Goal: Connect with others: Connect with others

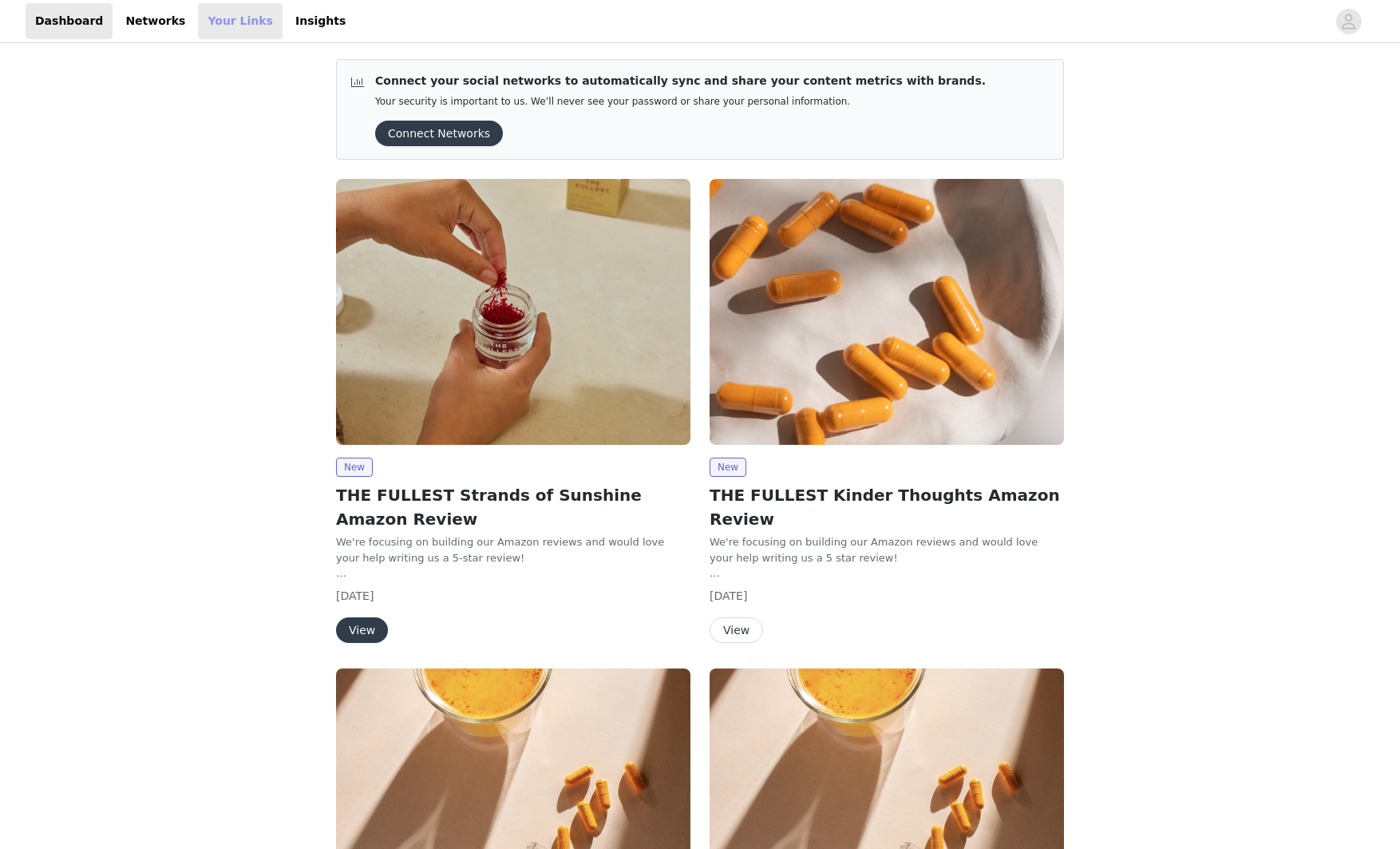
click at [211, 12] on link "Your Links" at bounding box center [240, 21] width 85 height 36
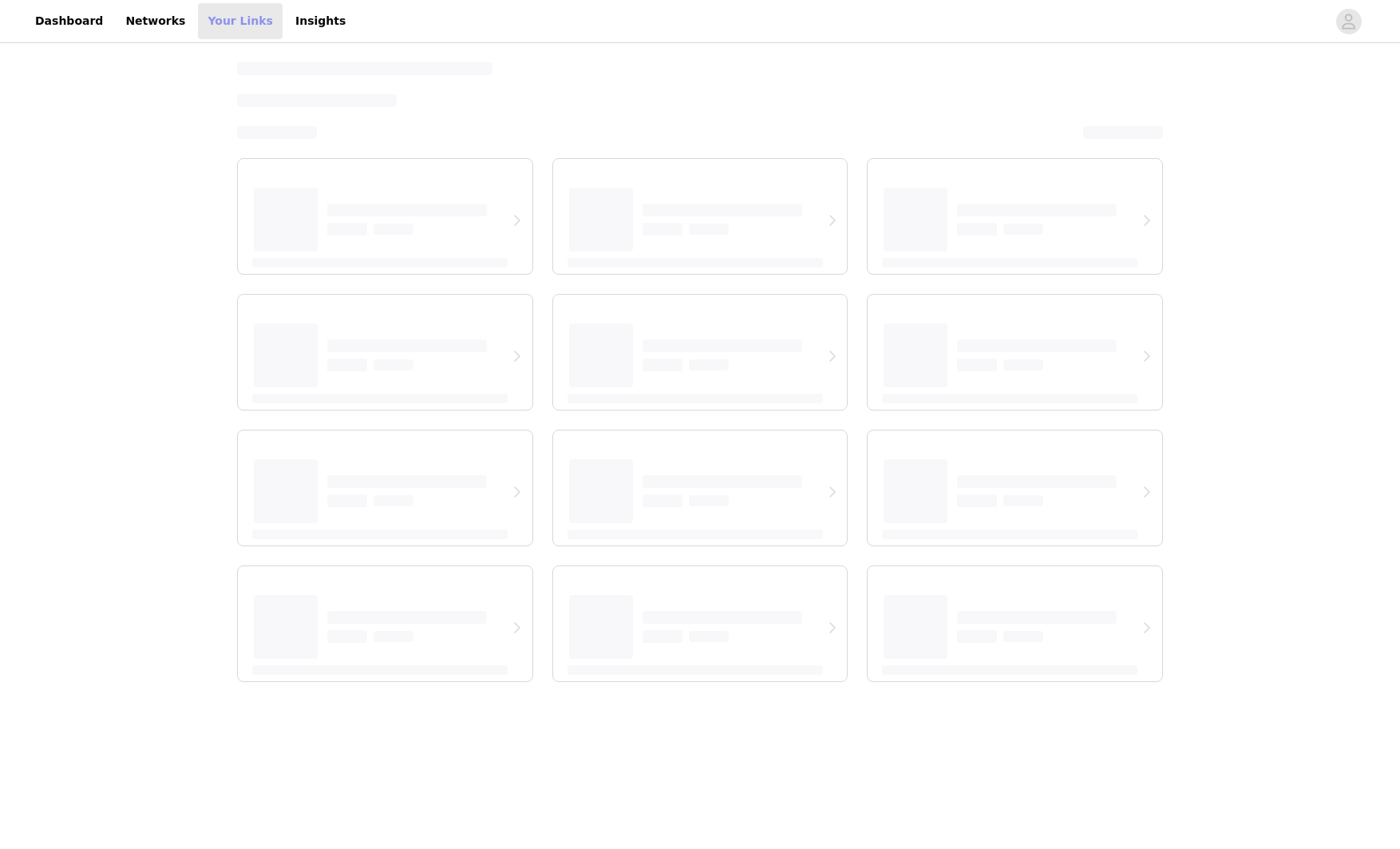
select select "12"
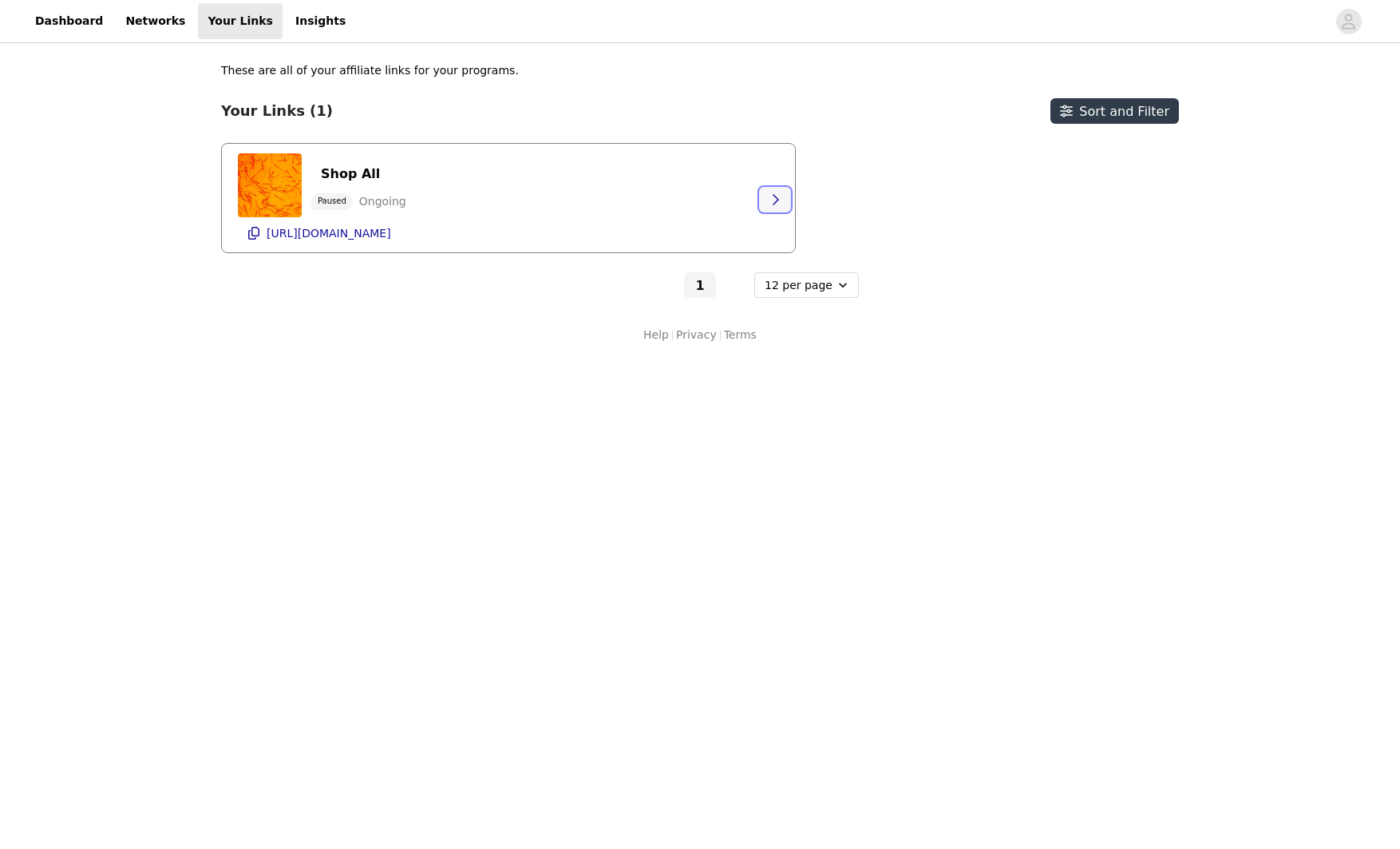
click at [773, 199] on icon "button" at bounding box center [775, 199] width 13 height 13
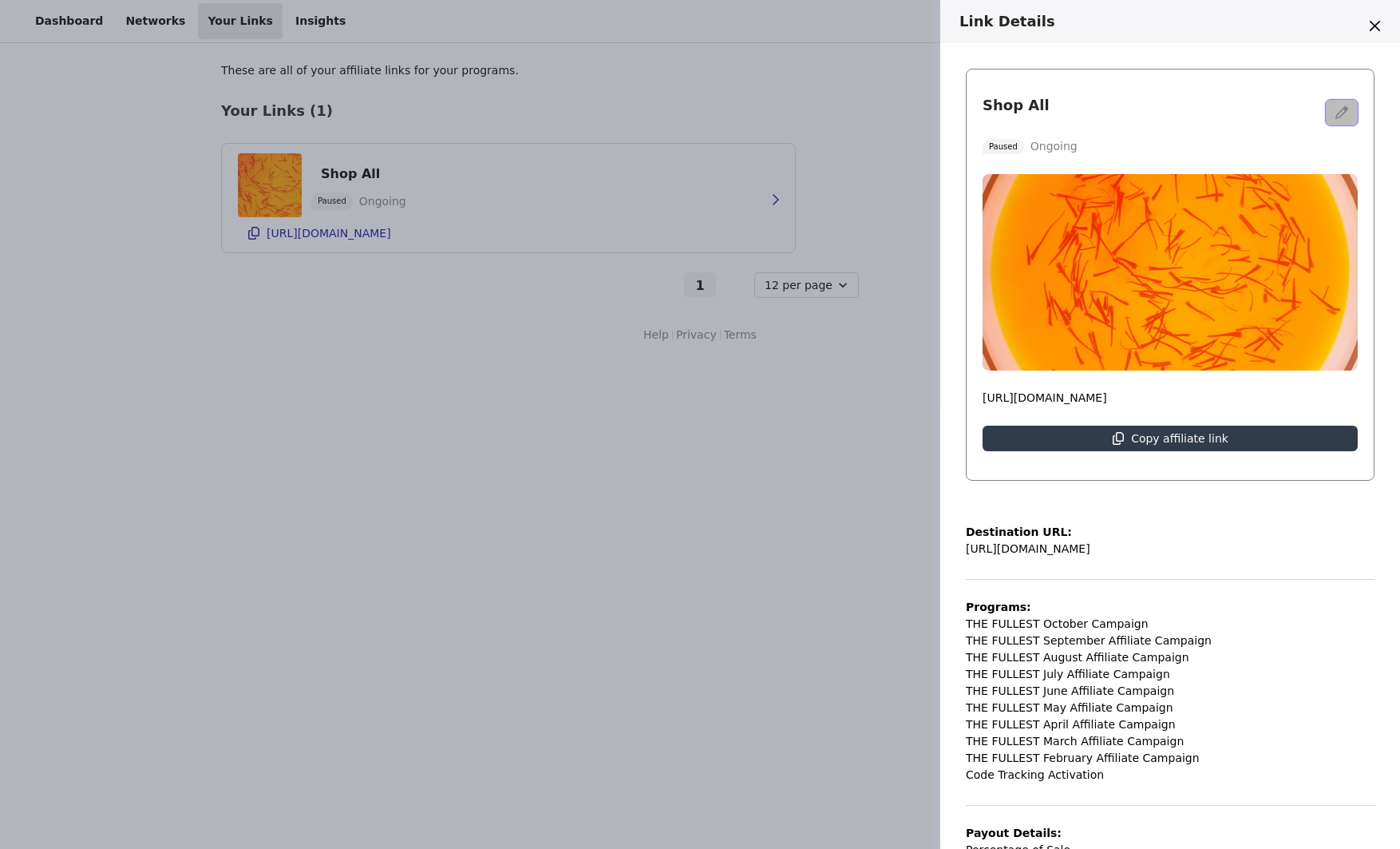
click at [1330, 119] on button "button" at bounding box center [1341, 112] width 32 height 26
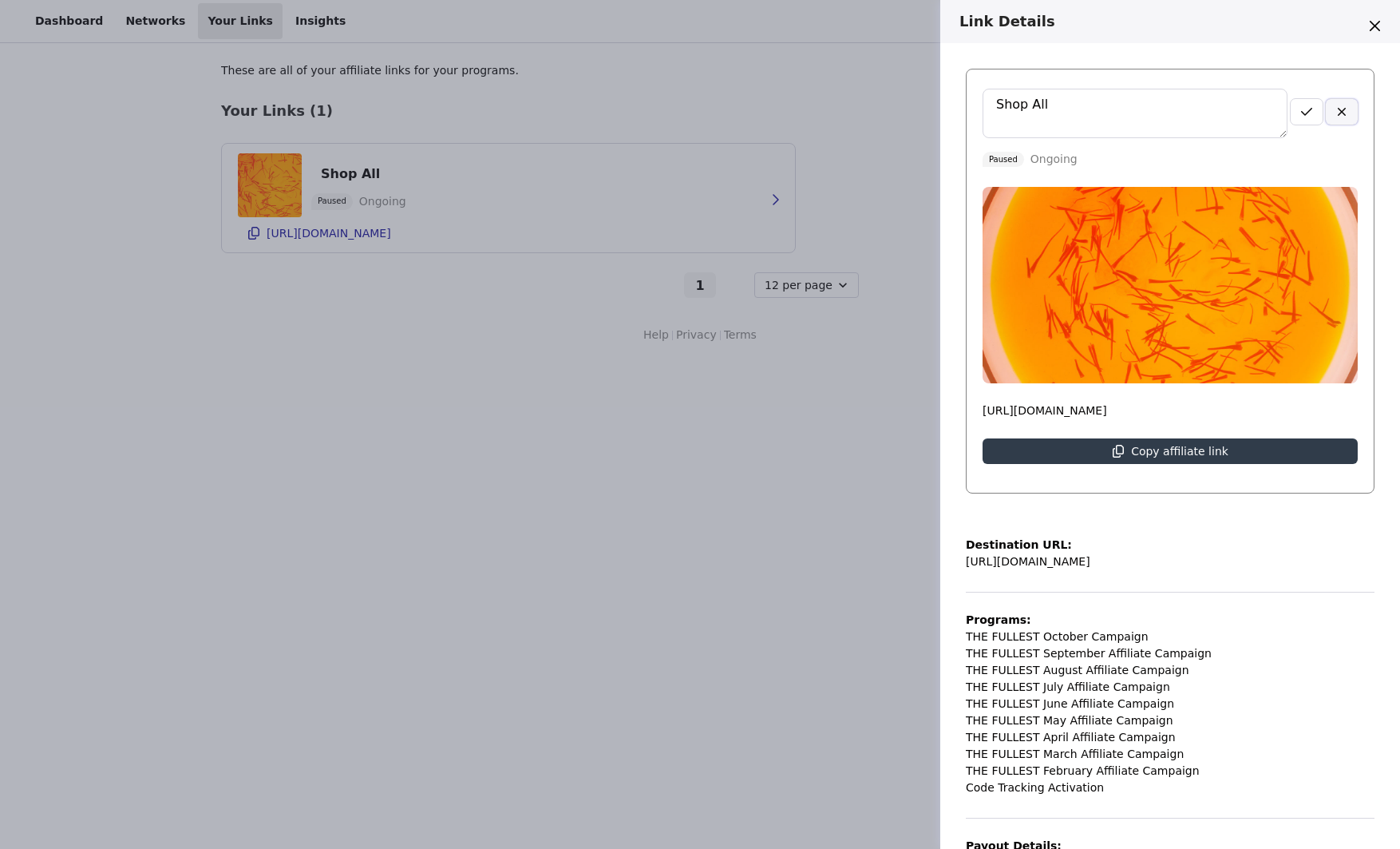
drag, startPoint x: 1340, startPoint y: 115, endPoint x: 1321, endPoint y: 143, distance: 33.8
click at [1340, 115] on icon "button" at bounding box center [1342, 112] width 13 height 13
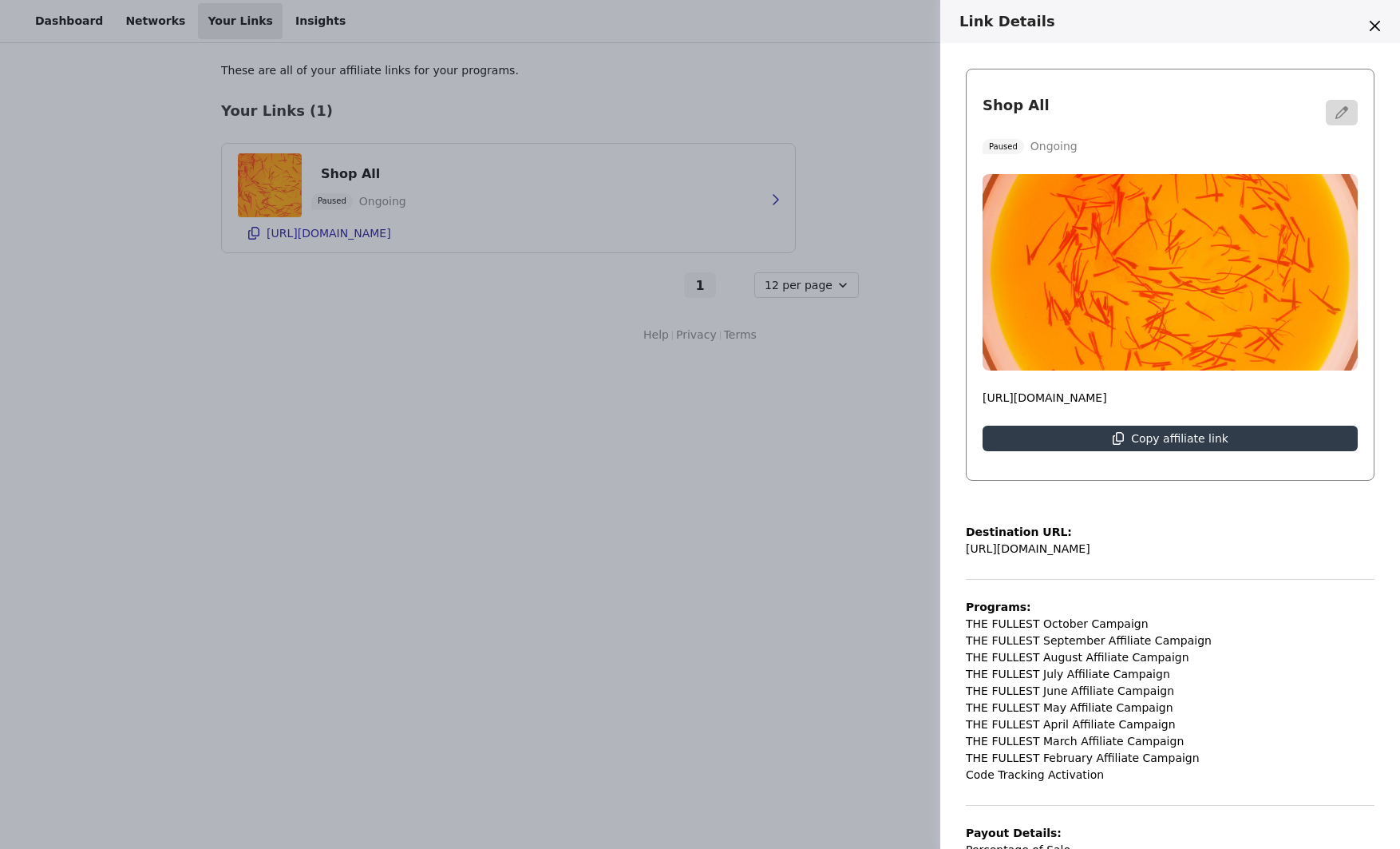
scroll to position [138, 0]
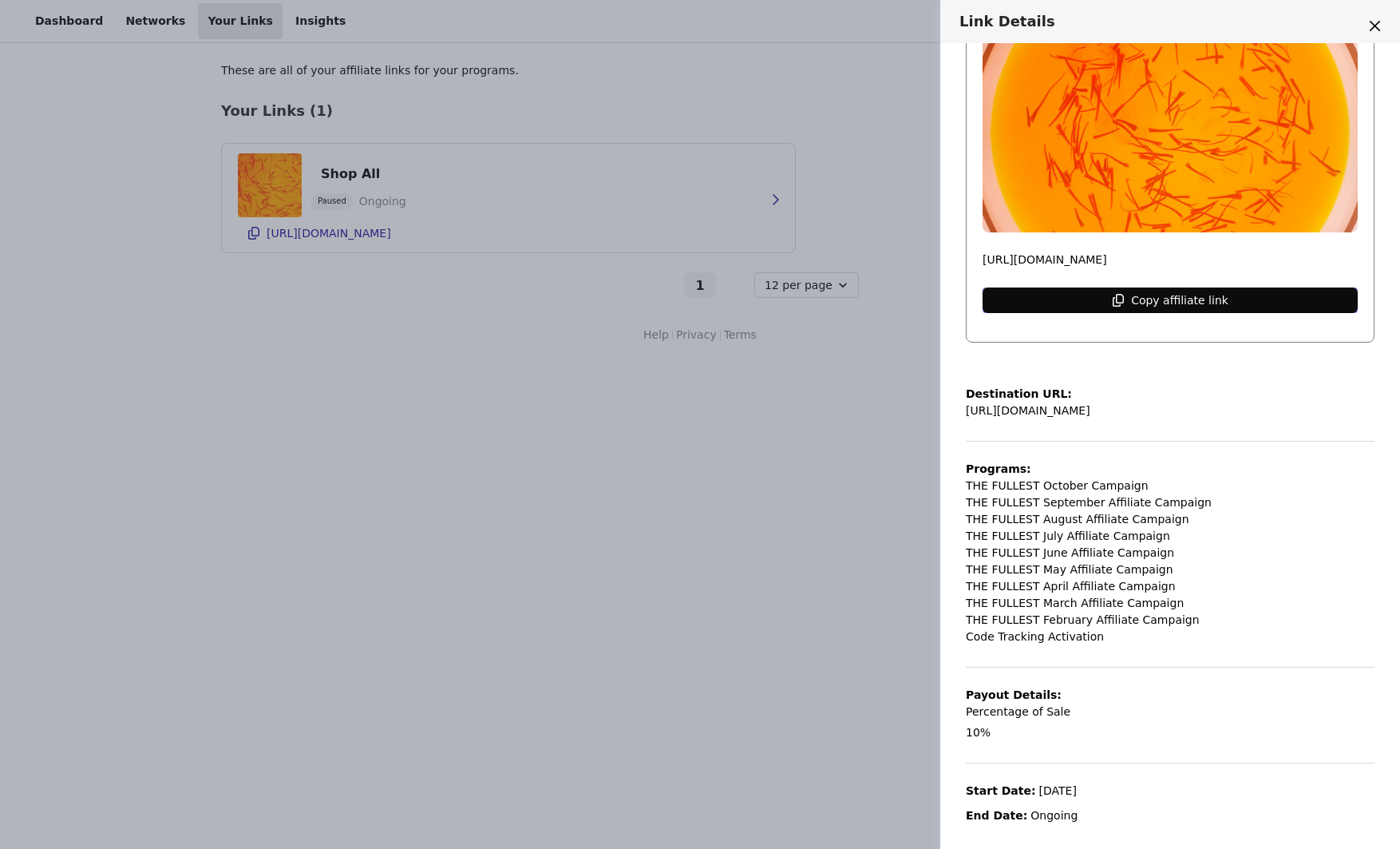
click at [1164, 303] on p "Copy affiliate link" at bounding box center [1180, 301] width 97 height 13
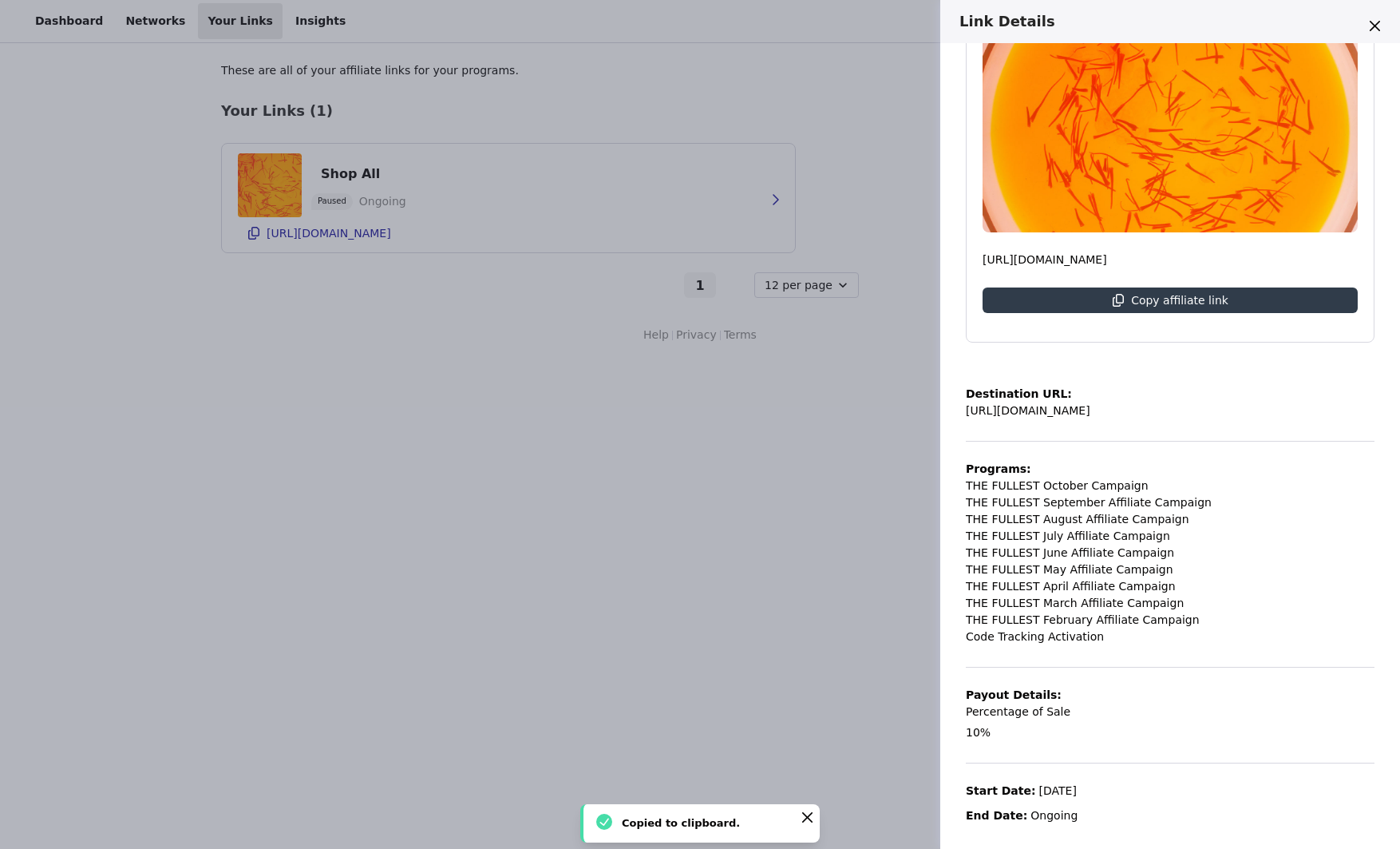
click at [366, 49] on div "Link Details Shop All Paused Ongoing https://shop.thefullest.com/8q2 Copy affil…" at bounding box center [700, 424] width 1400 height 849
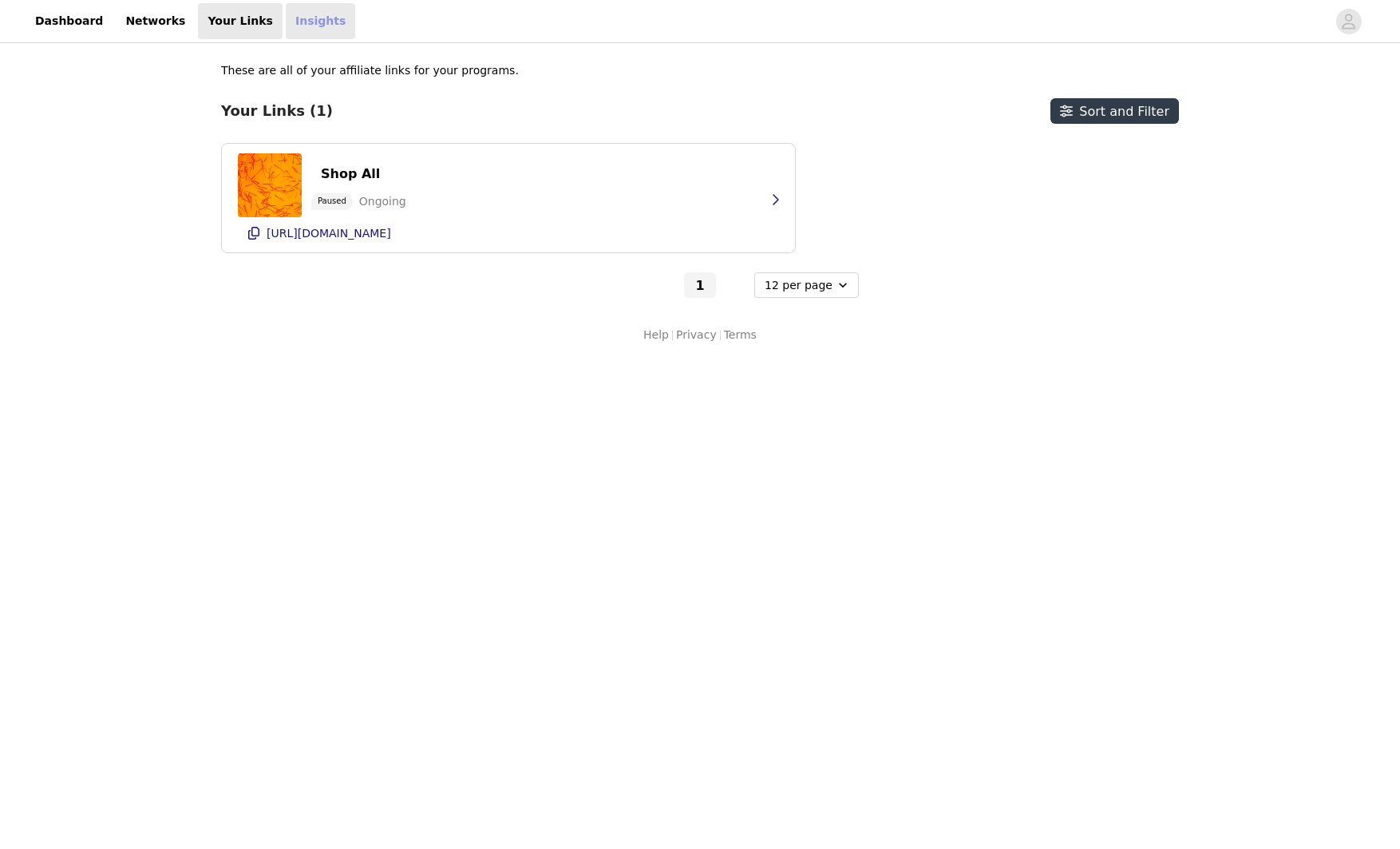
click at [286, 22] on link "Insights" at bounding box center [321, 21] width 69 height 36
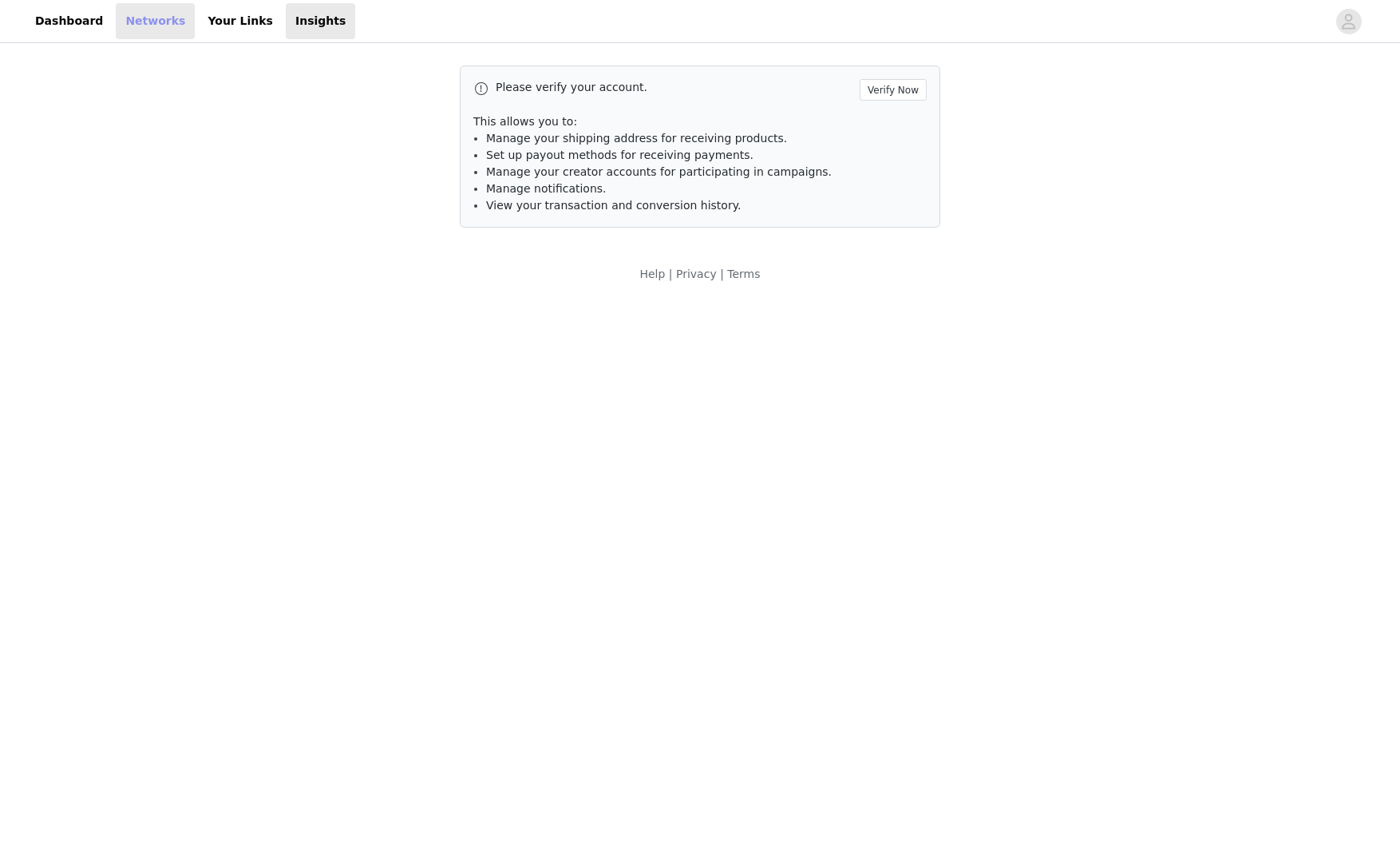
click at [153, 29] on link "Networks" at bounding box center [155, 21] width 79 height 36
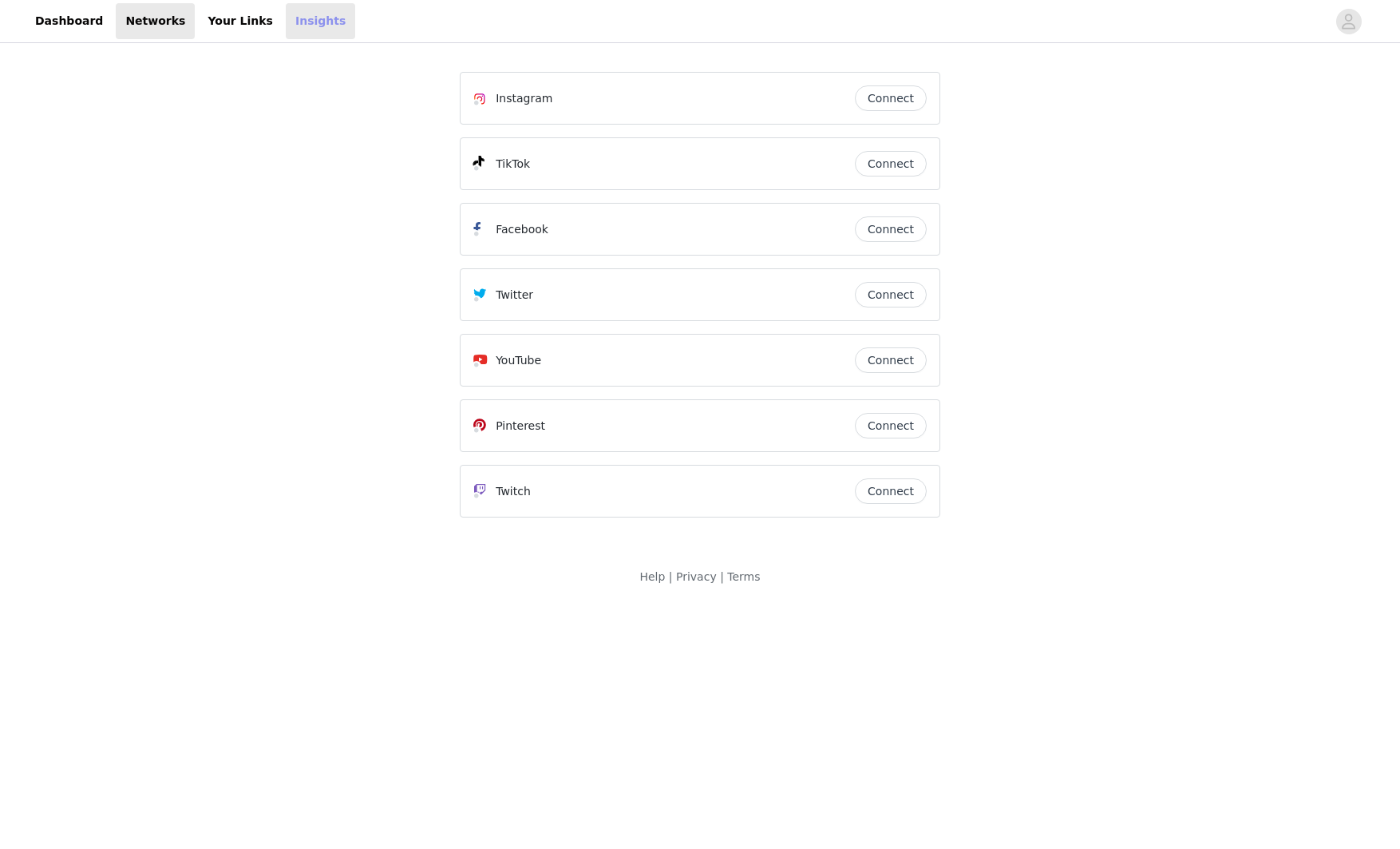
click at [307, 28] on link "Insights" at bounding box center [321, 21] width 69 height 36
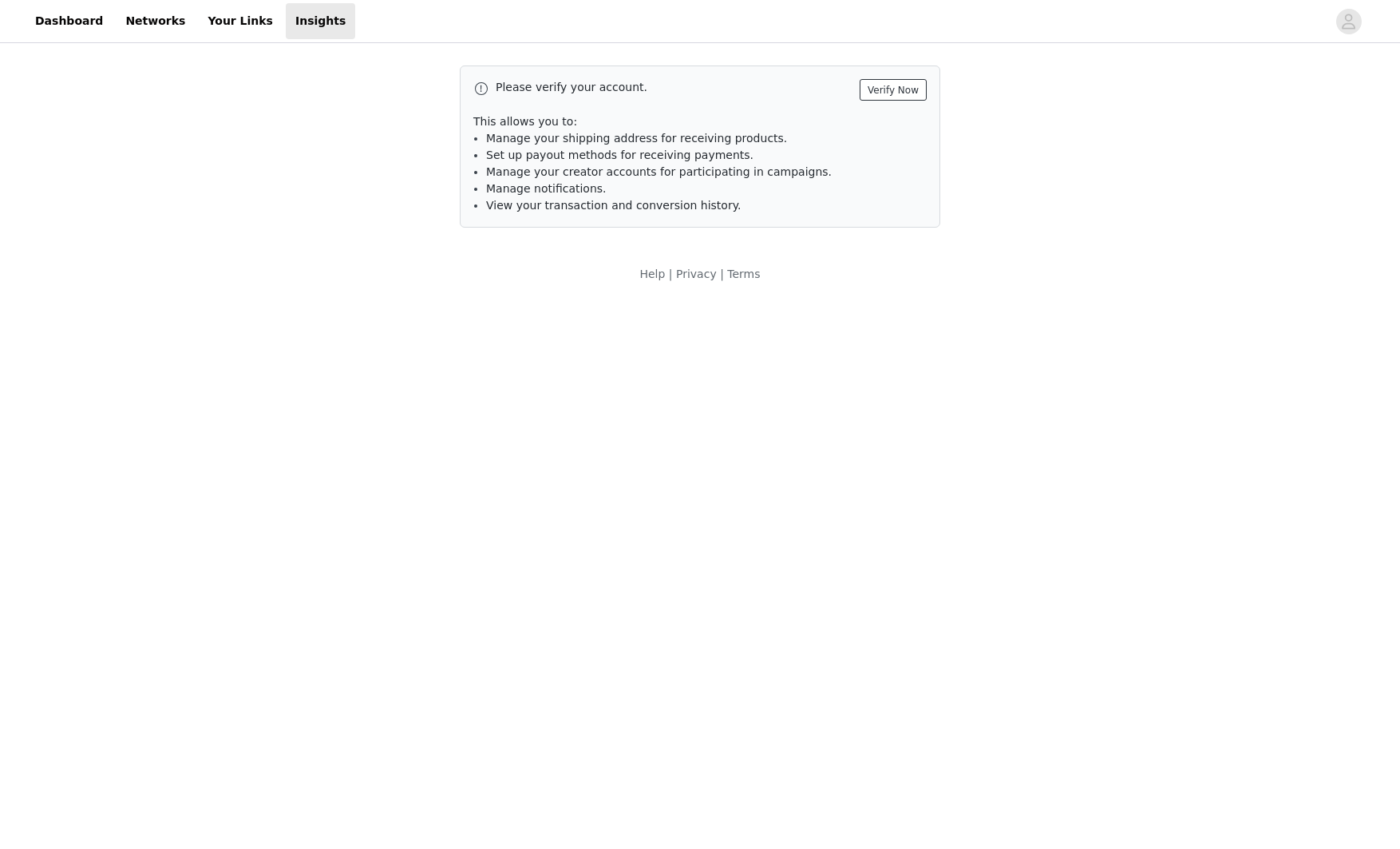
click at [894, 89] on button "Verify Now" at bounding box center [892, 90] width 67 height 21
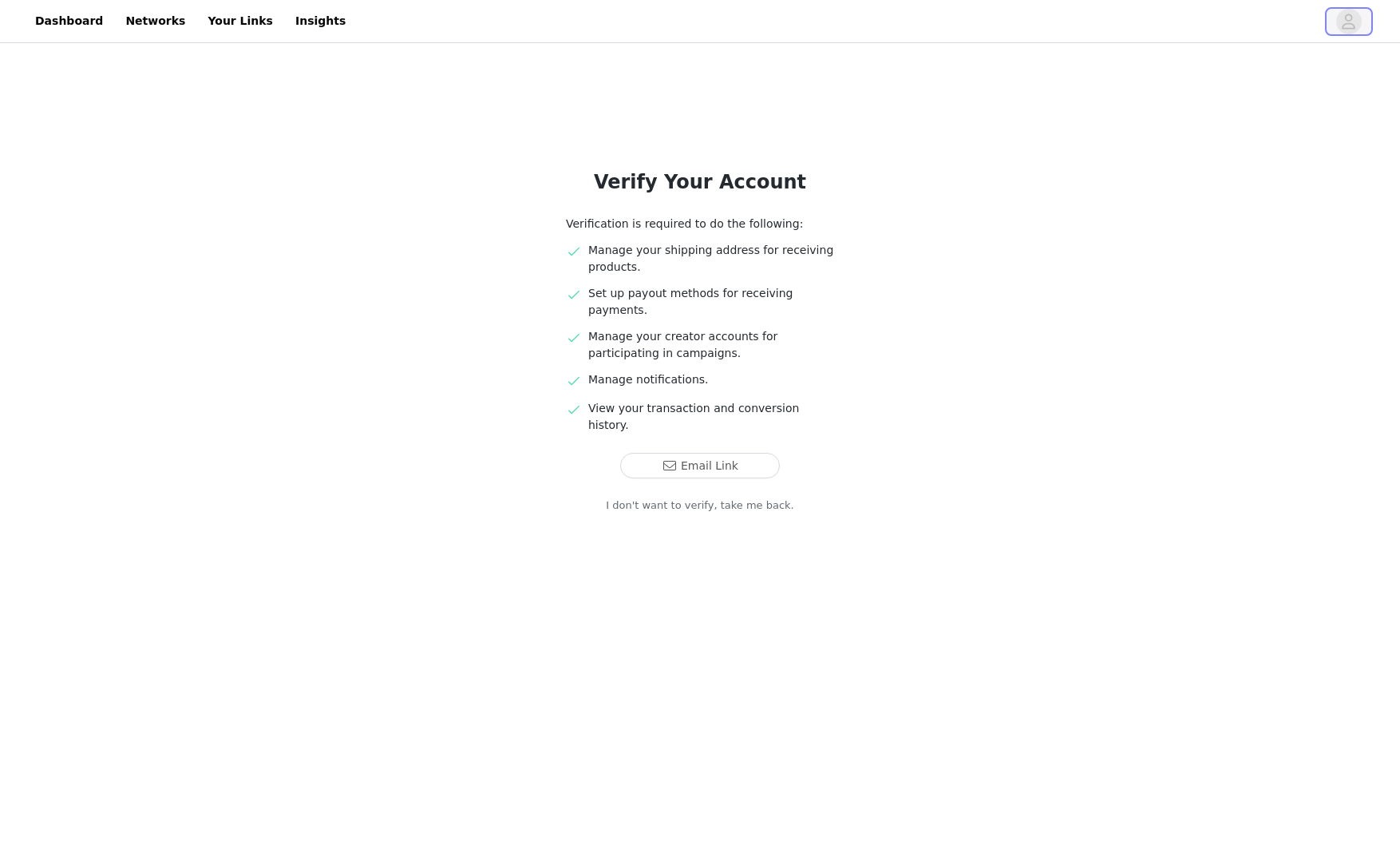
click at [1351, 16] on icon "avatar" at bounding box center [1349, 21] width 15 height 26
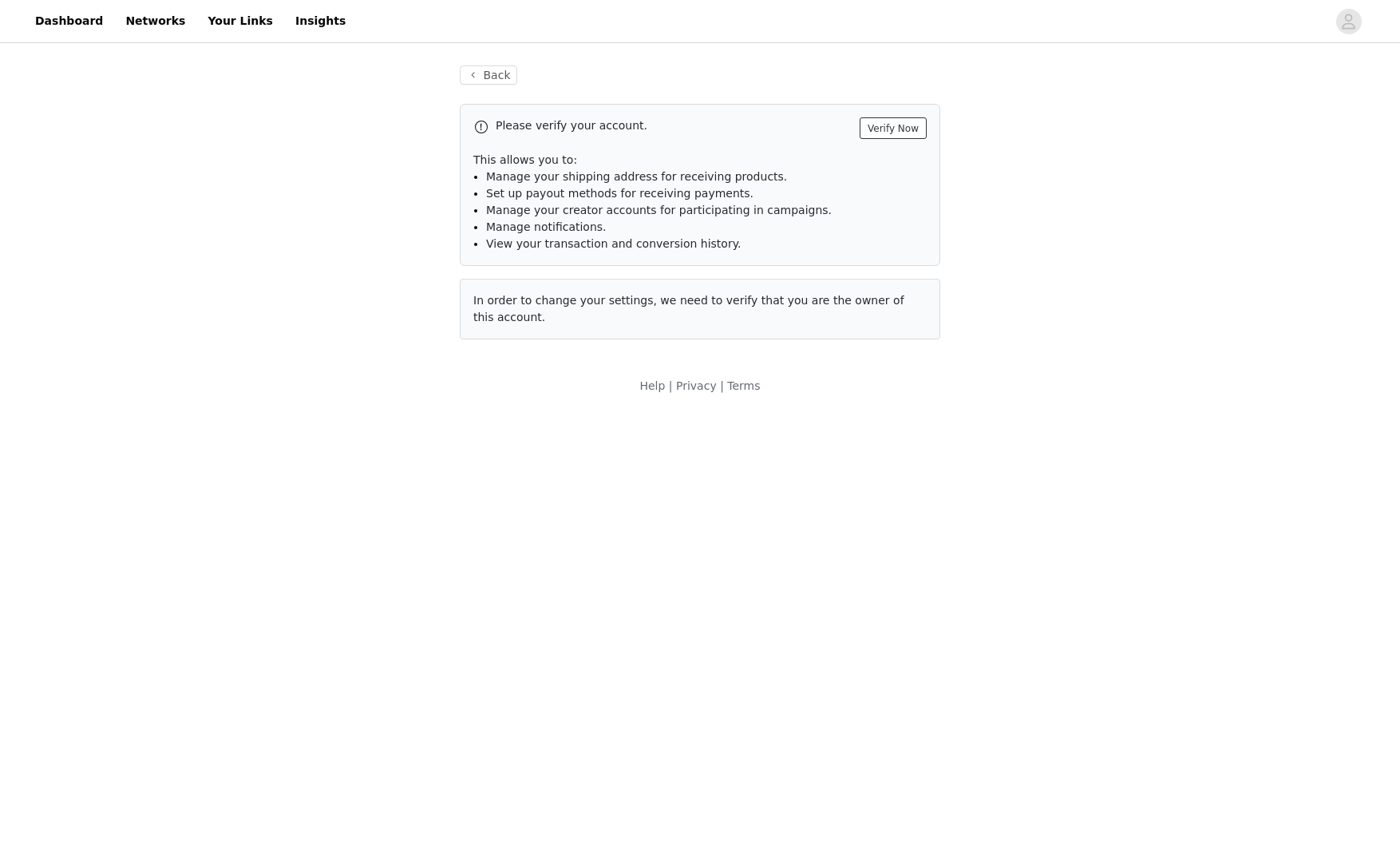
click at [913, 128] on button "Verify Now" at bounding box center [892, 128] width 67 height 21
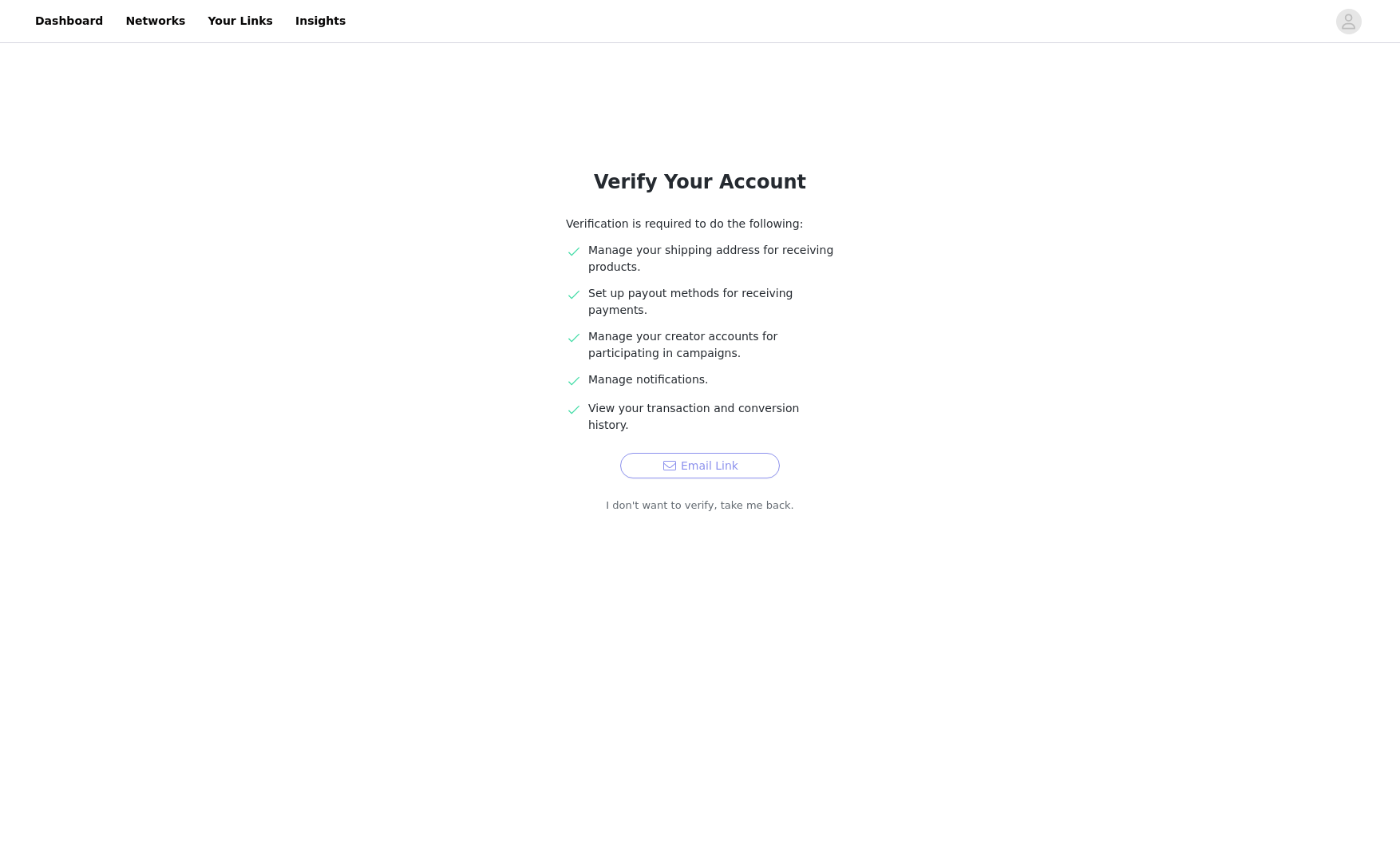
click at [700, 453] on button "Email Link" at bounding box center [700, 465] width 160 height 26
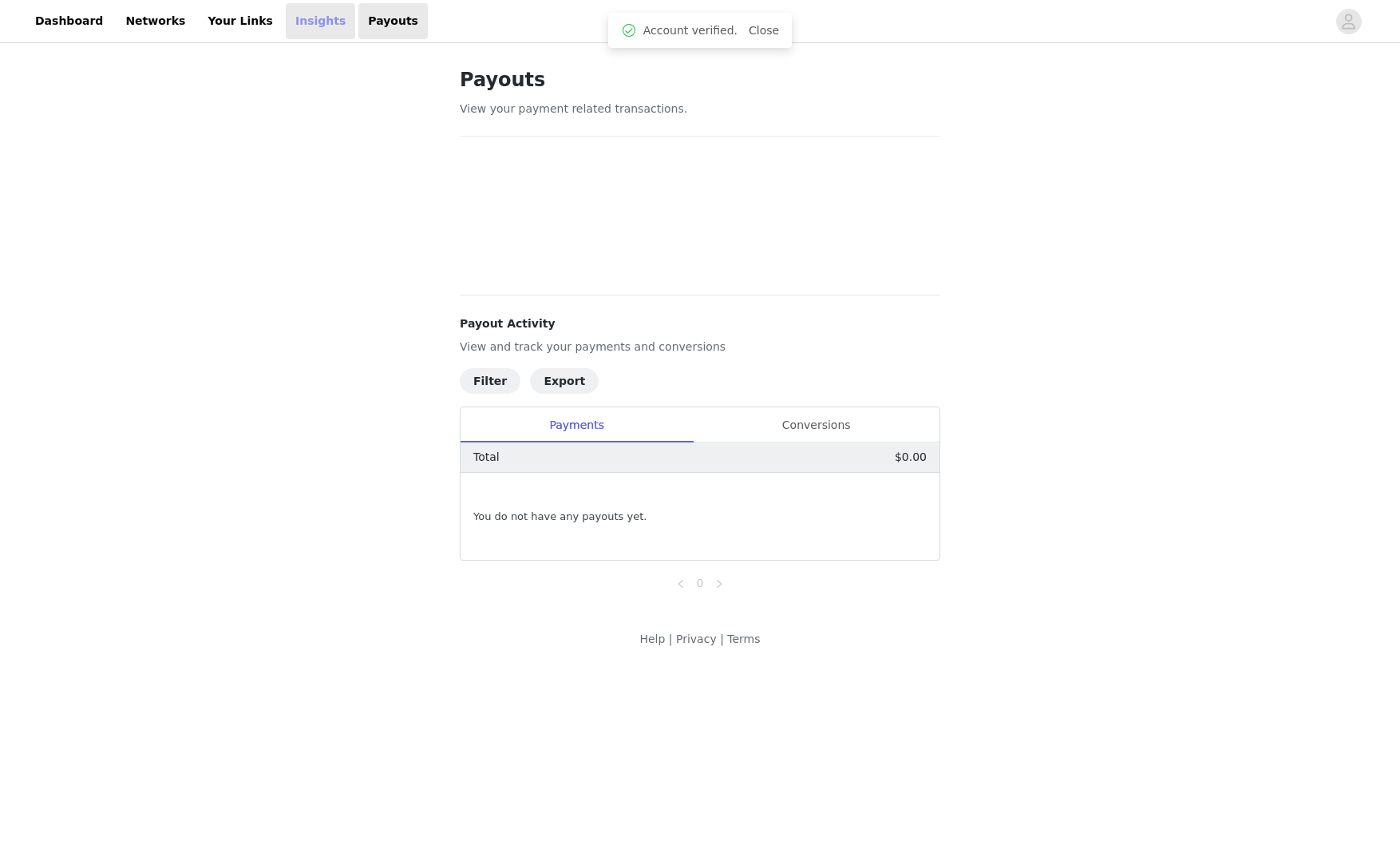
click at [287, 20] on link "Insights" at bounding box center [321, 21] width 69 height 36
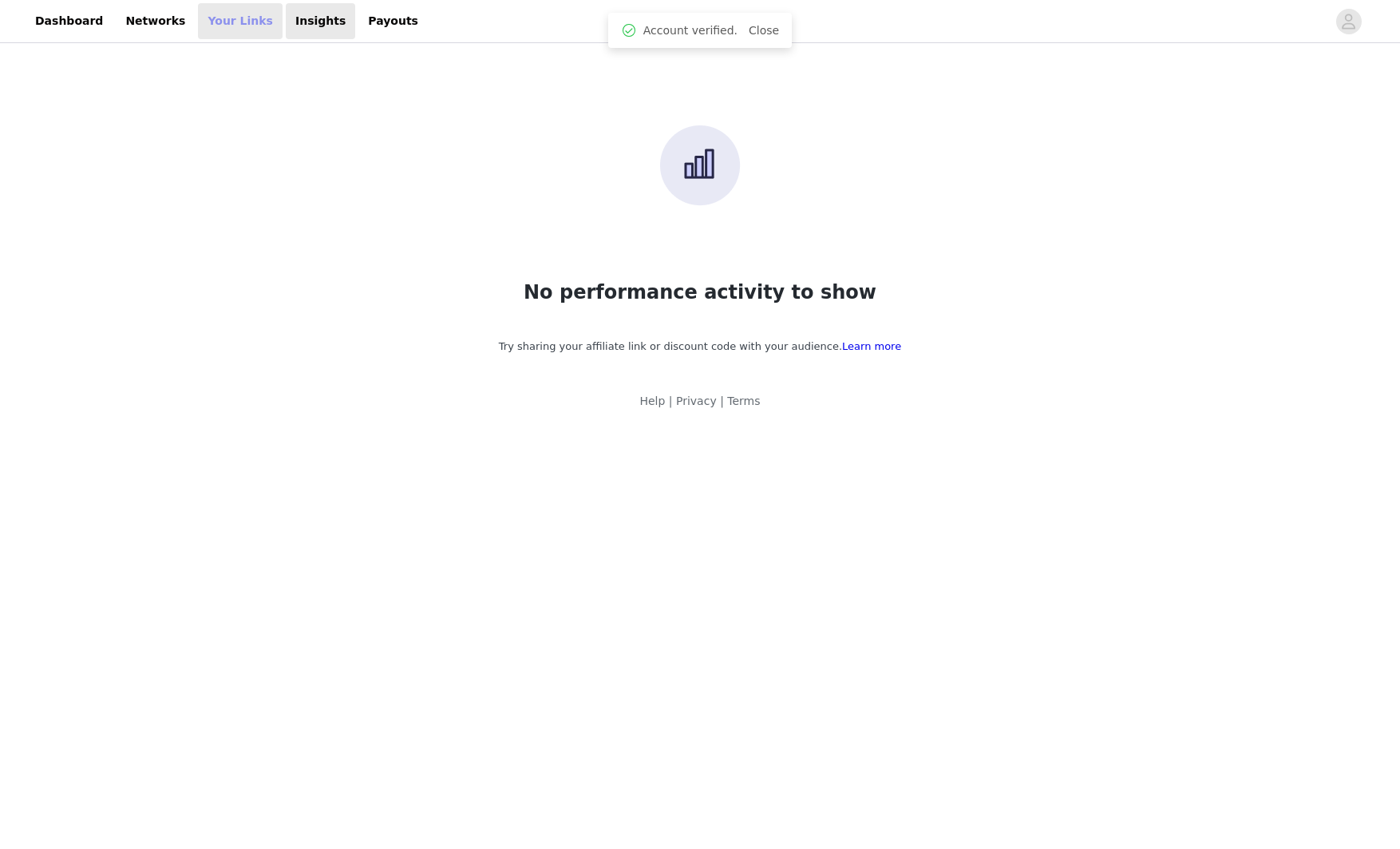
click at [212, 22] on link "Your Links" at bounding box center [240, 21] width 85 height 36
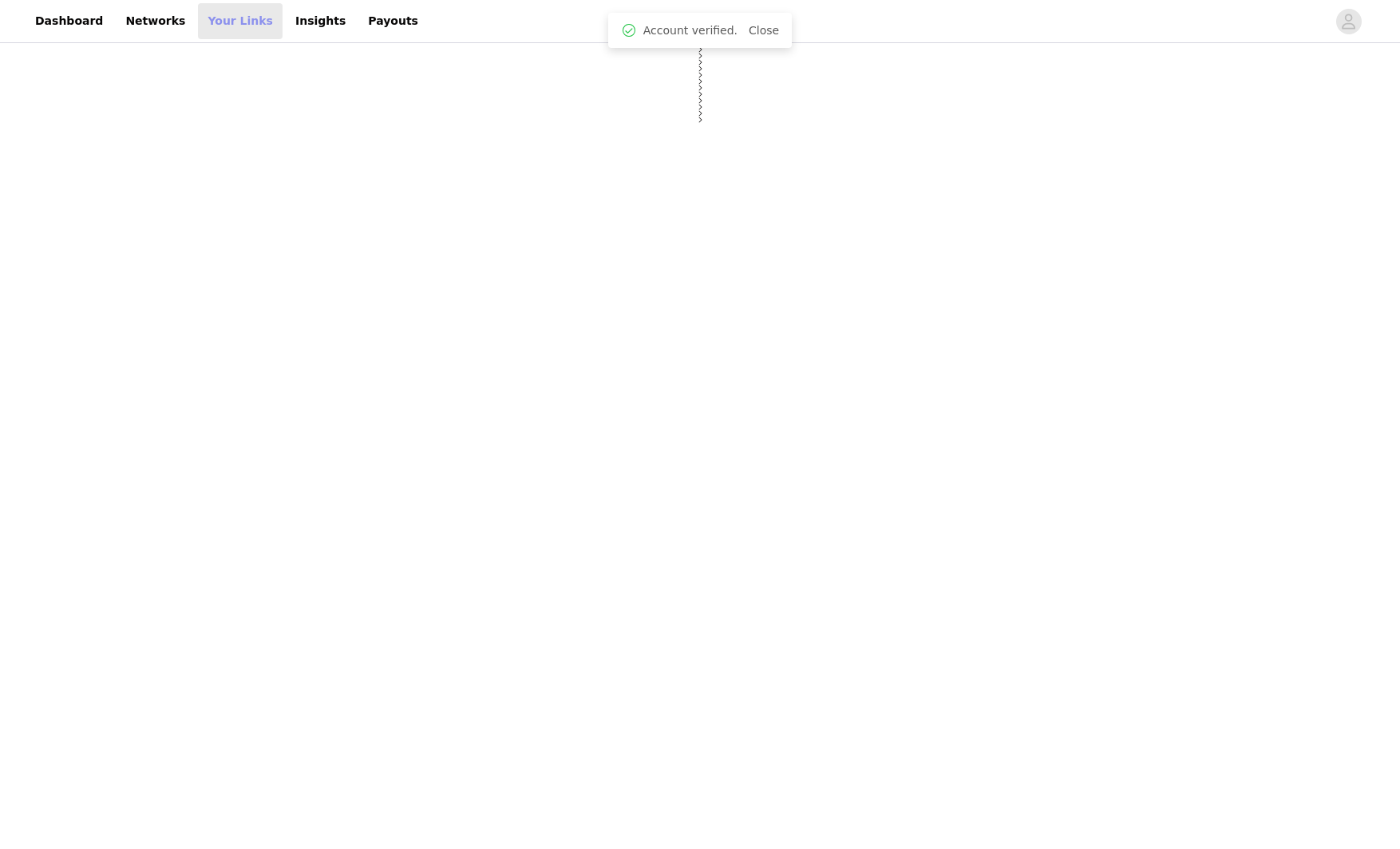
select select "12"
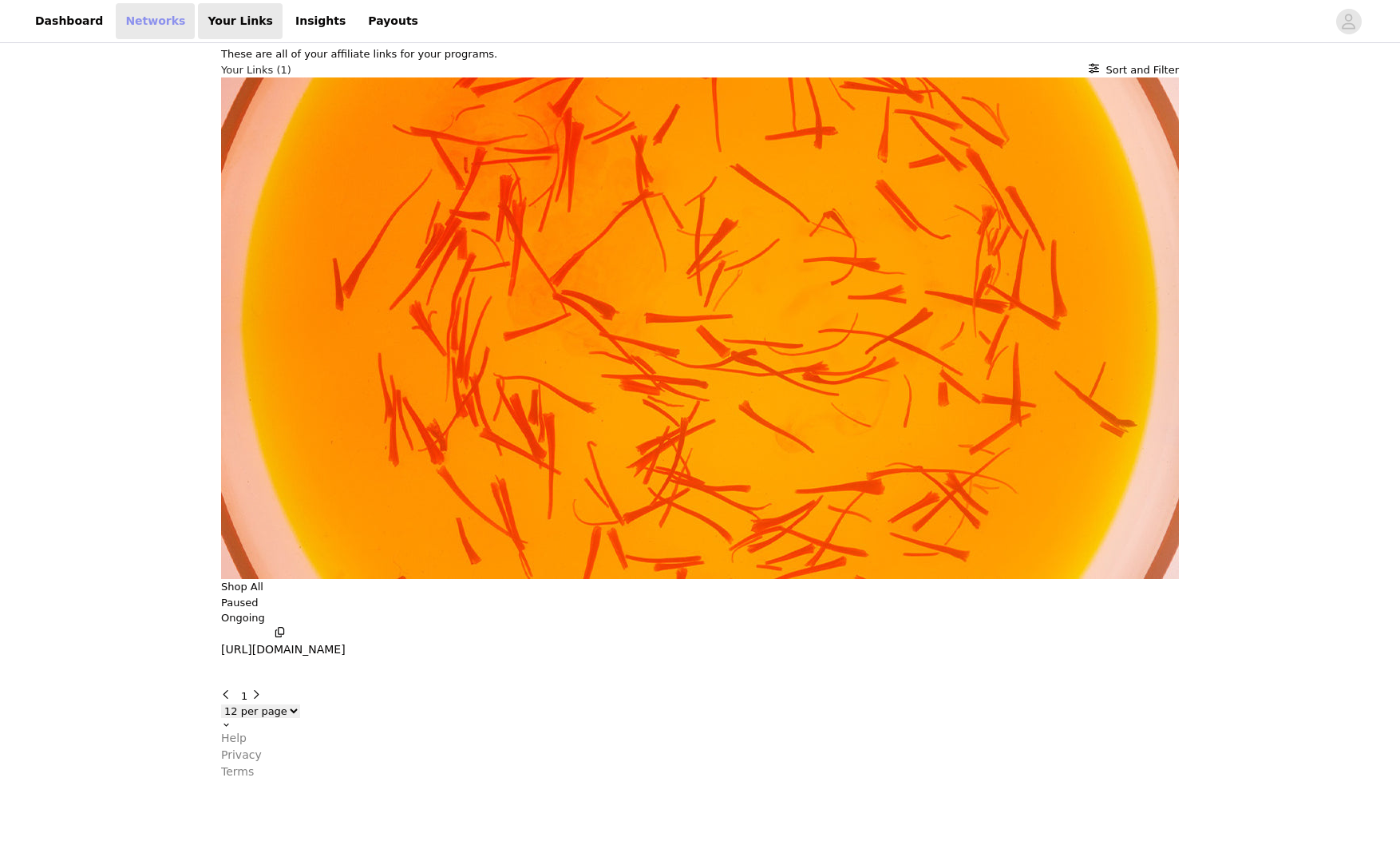
click at [136, 14] on link "Networks" at bounding box center [155, 21] width 79 height 36
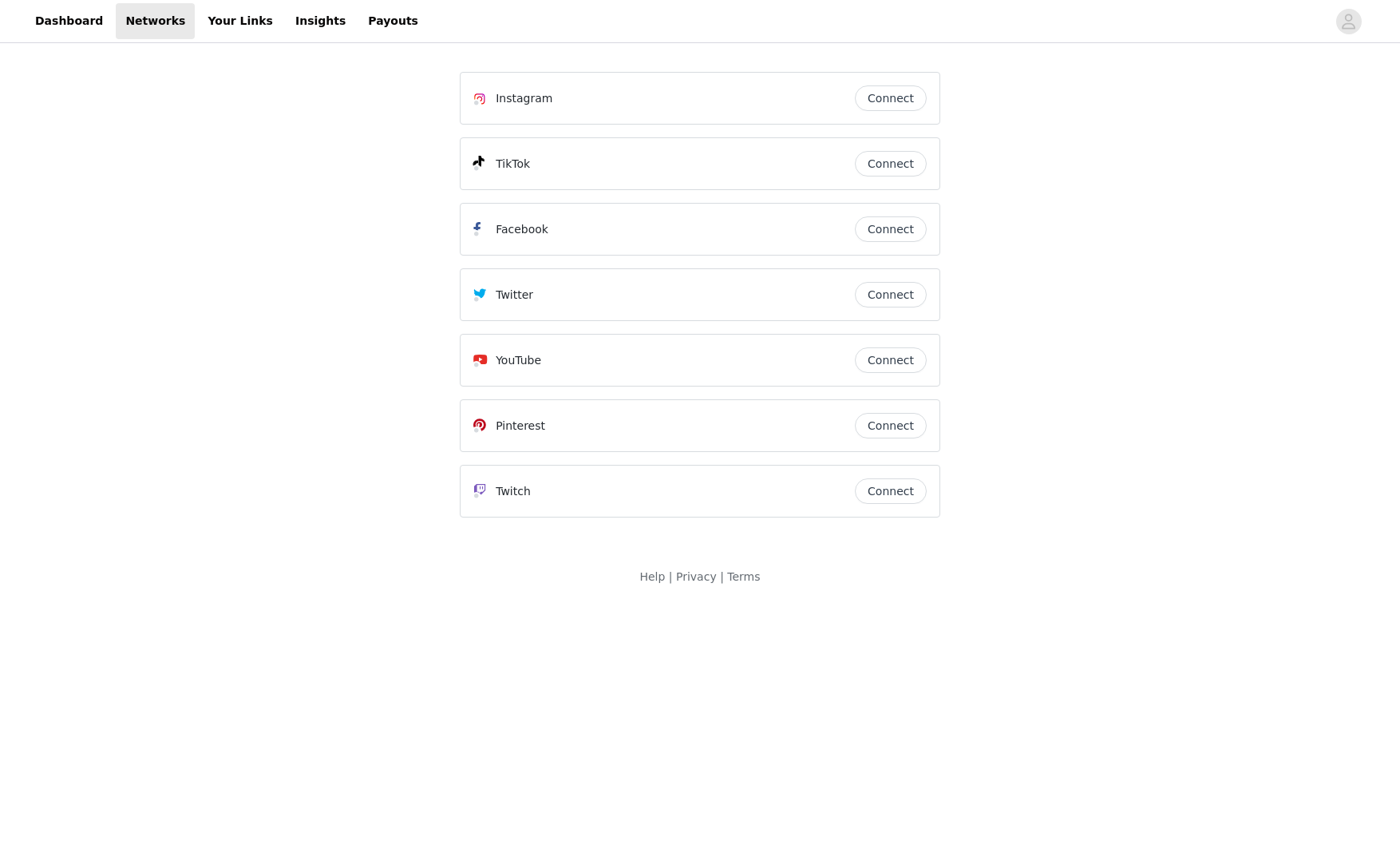
click at [891, 96] on button "Connect" at bounding box center [891, 98] width 72 height 26
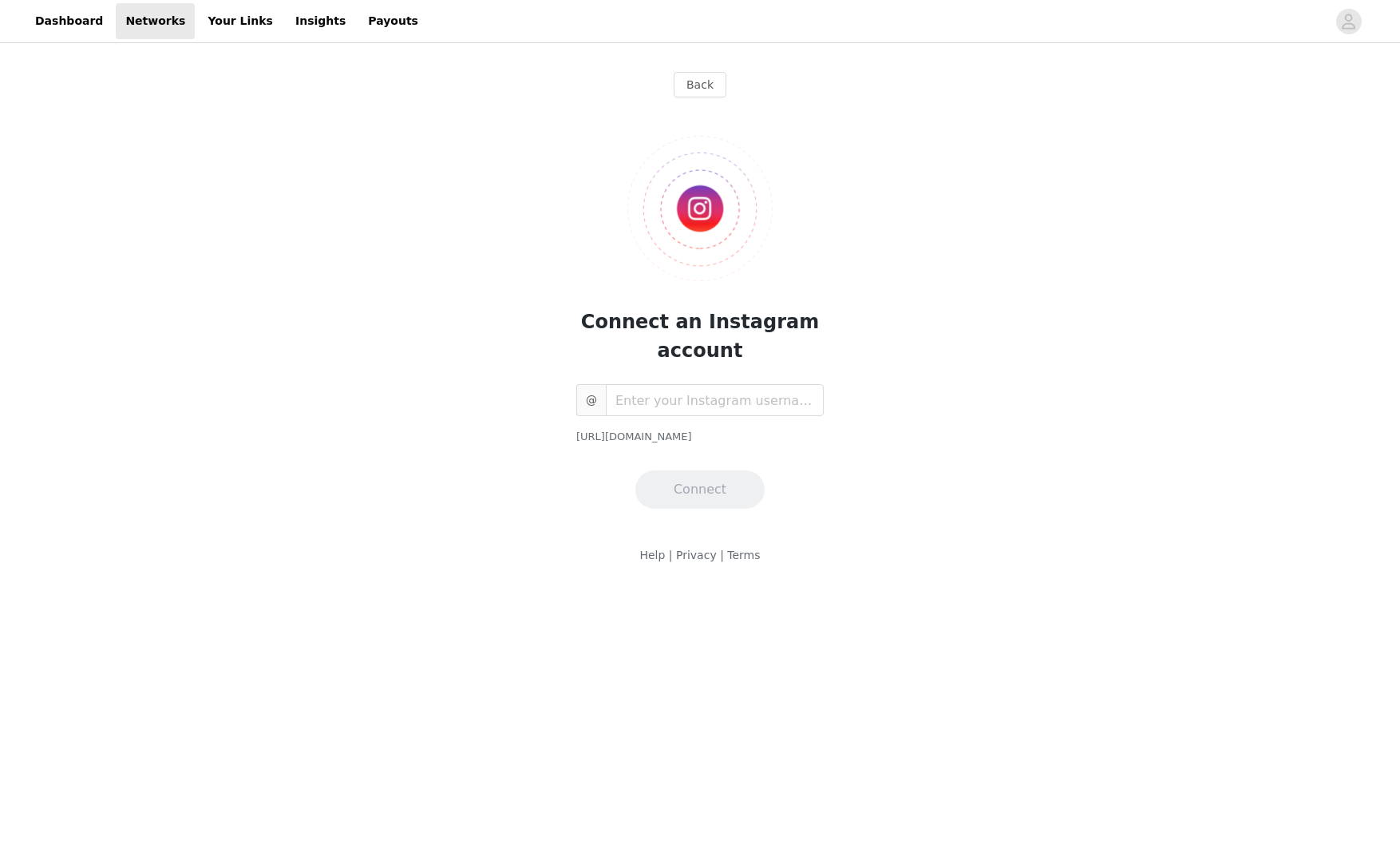
click at [740, 417] on div "@ [URL][DOMAIN_NAME] Connect" at bounding box center [700, 446] width 247 height 124
drag, startPoint x: 699, startPoint y: 359, endPoint x: 692, endPoint y: 382, distance: 24.0
click at [699, 359] on span "Connect an Instagram account" at bounding box center [700, 336] width 238 height 51
click at [688, 403] on input "text" at bounding box center [714, 400] width 218 height 32
type input "essentiallyerin__"
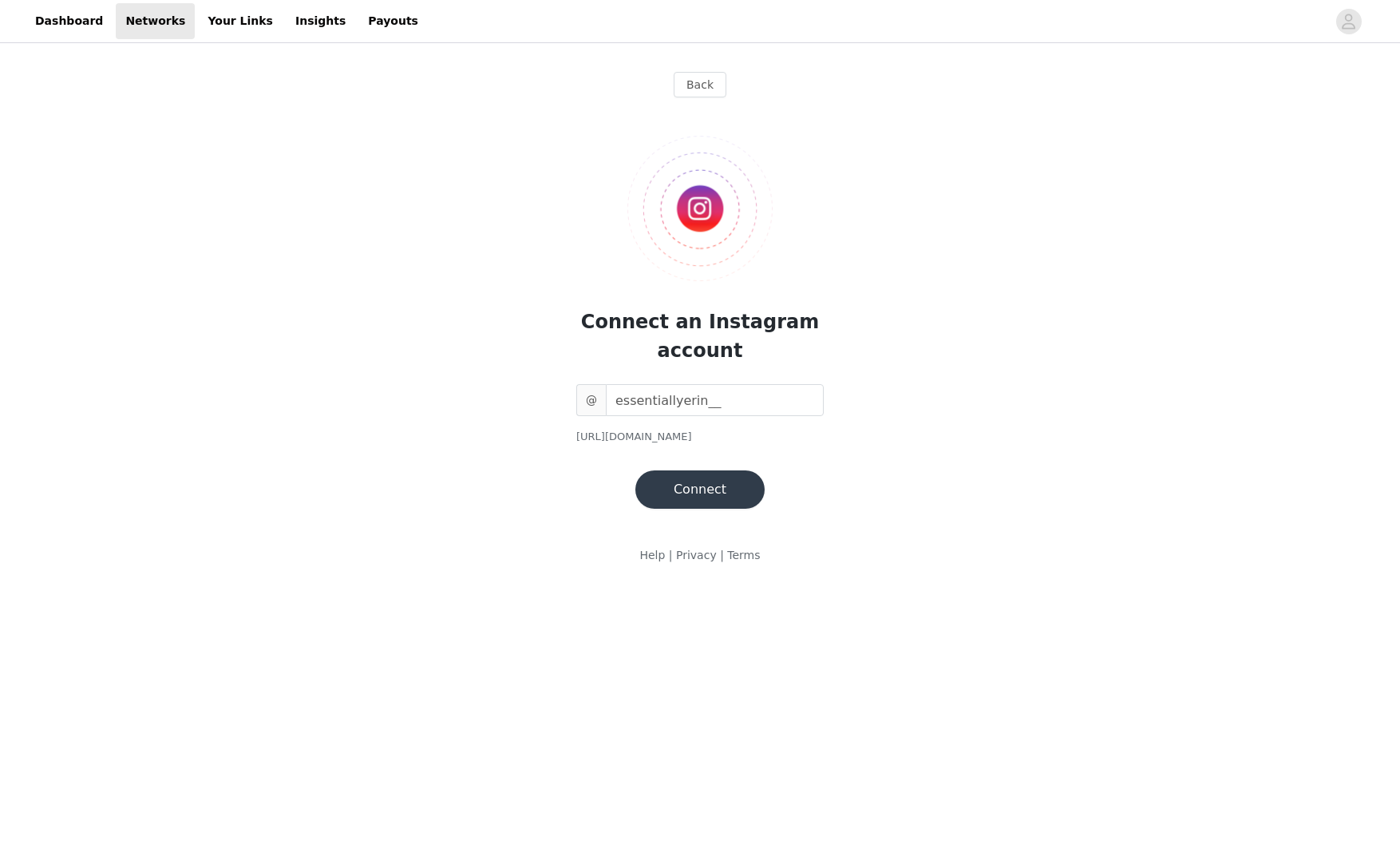
click at [717, 479] on button "Connect" at bounding box center [700, 490] width 129 height 39
click at [705, 496] on button "Connect" at bounding box center [700, 490] width 129 height 39
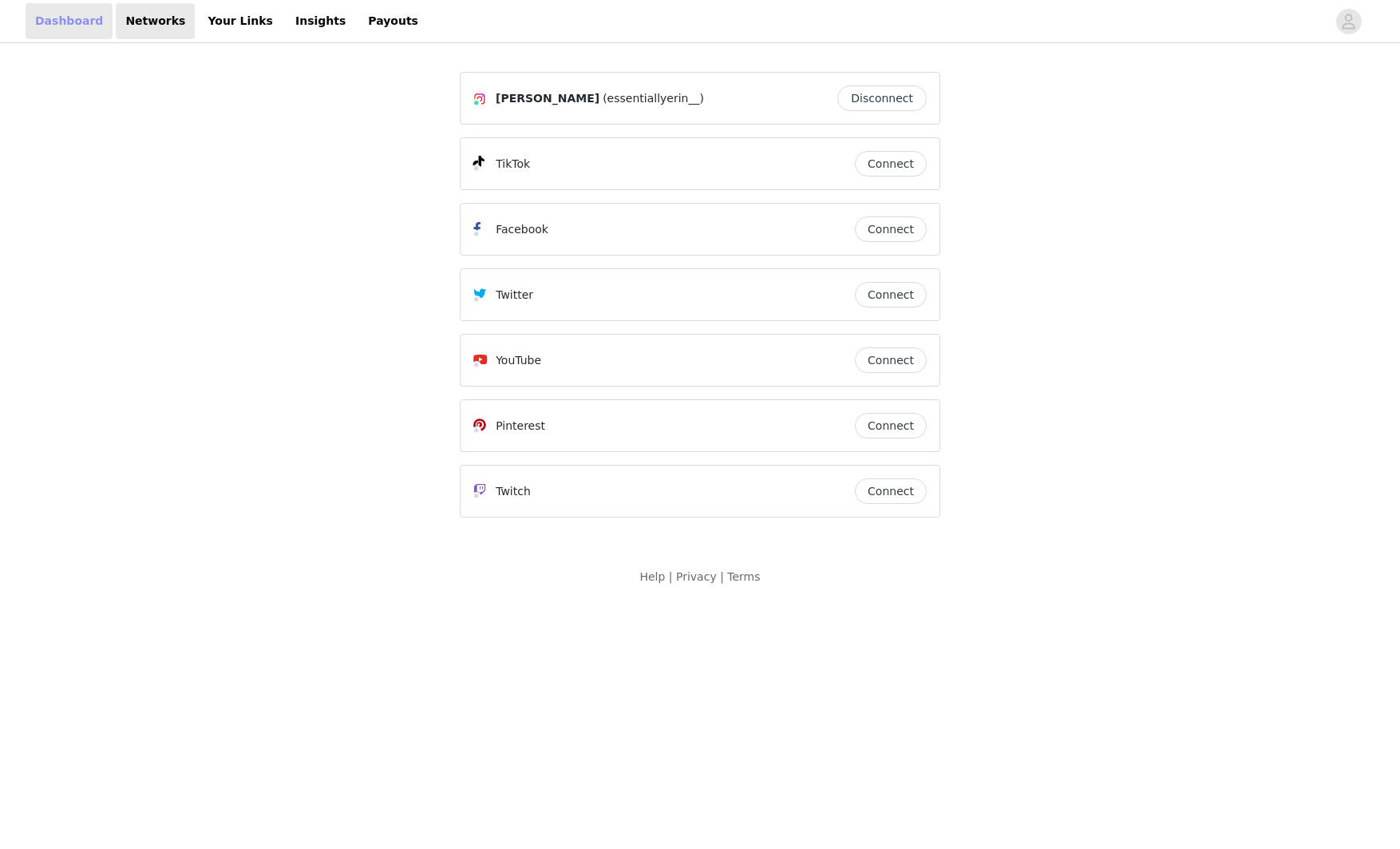
click at [76, 28] on link "Dashboard" at bounding box center [69, 21] width 87 height 36
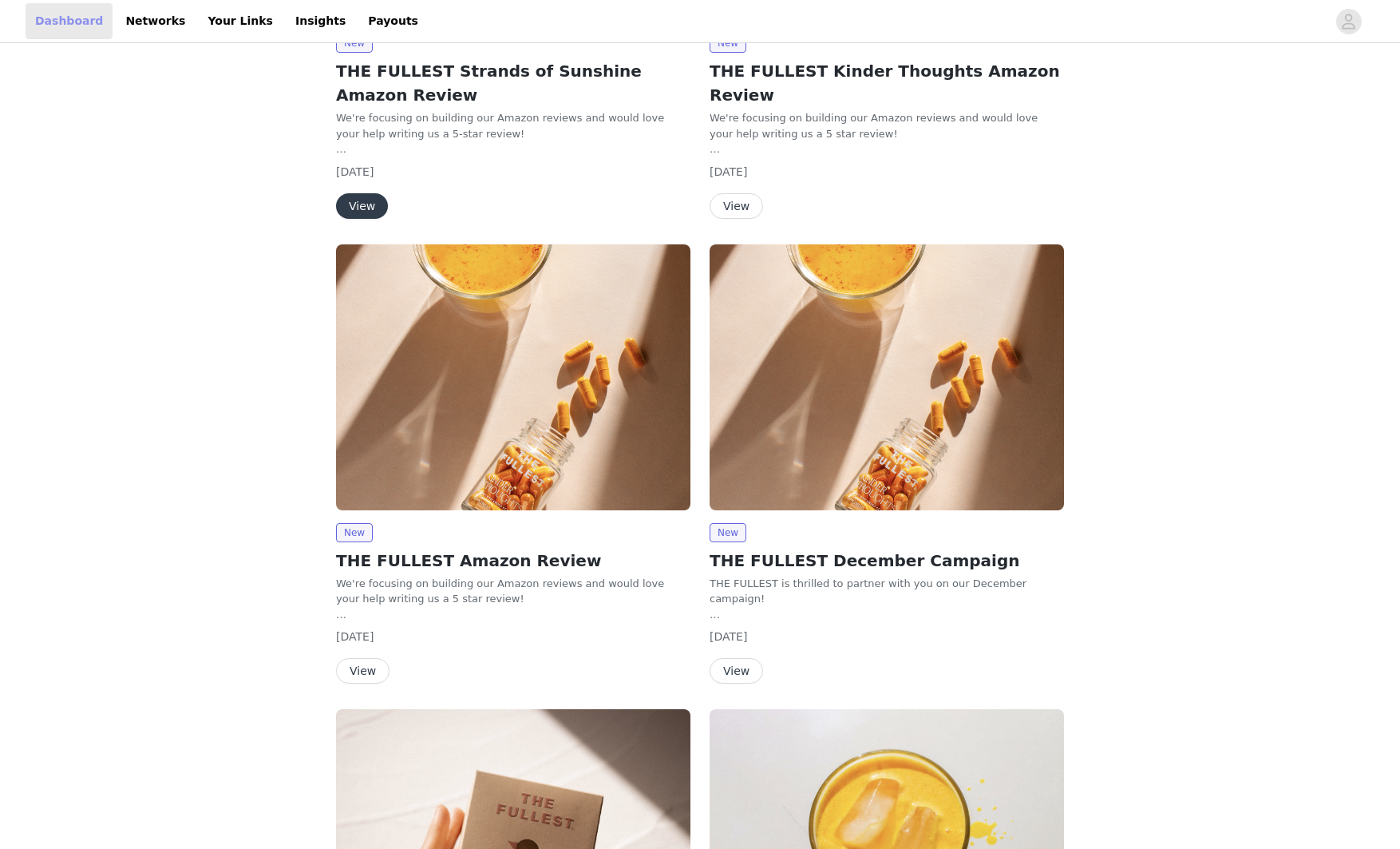
scroll to position [437, 0]
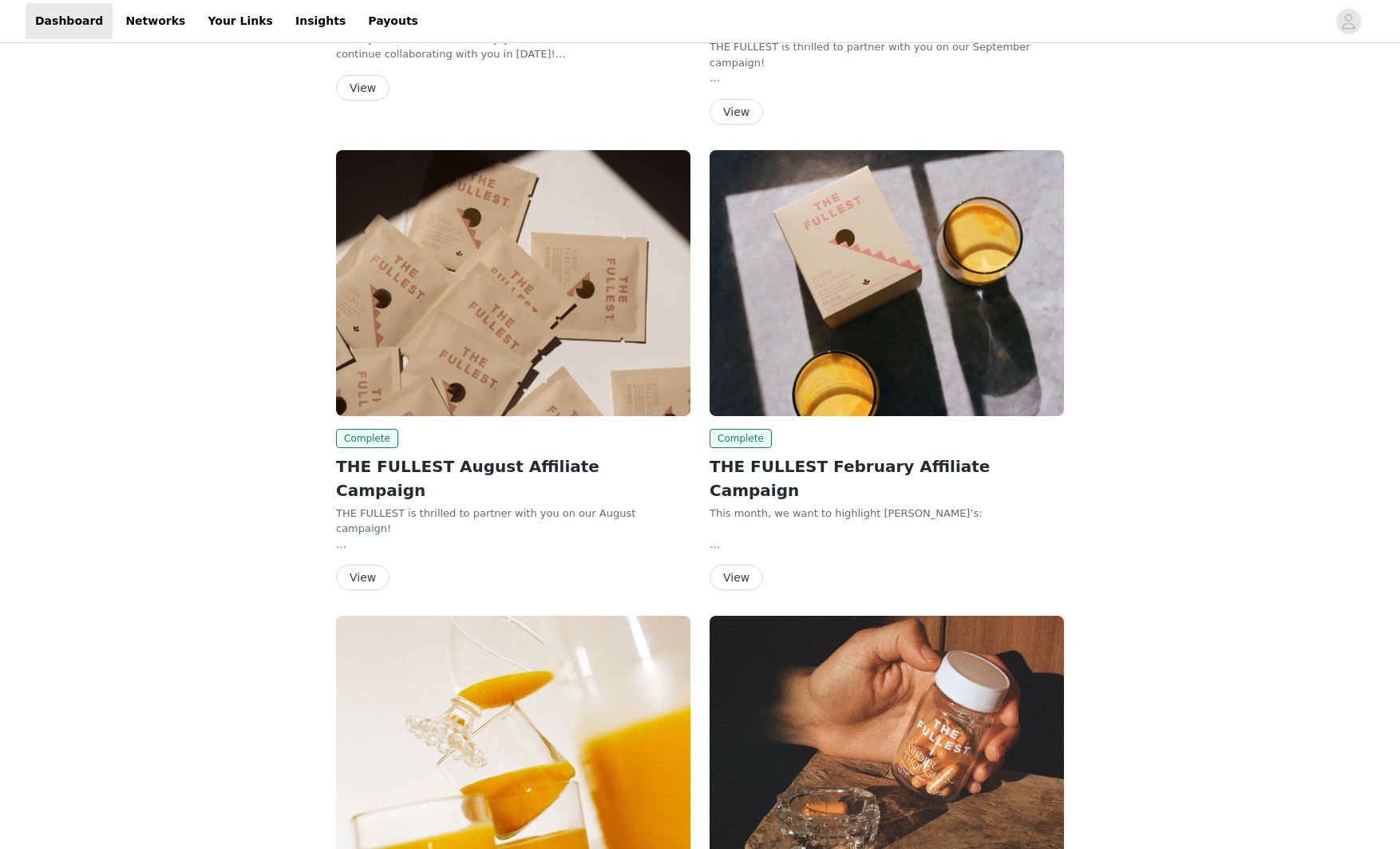
scroll to position [3502, 0]
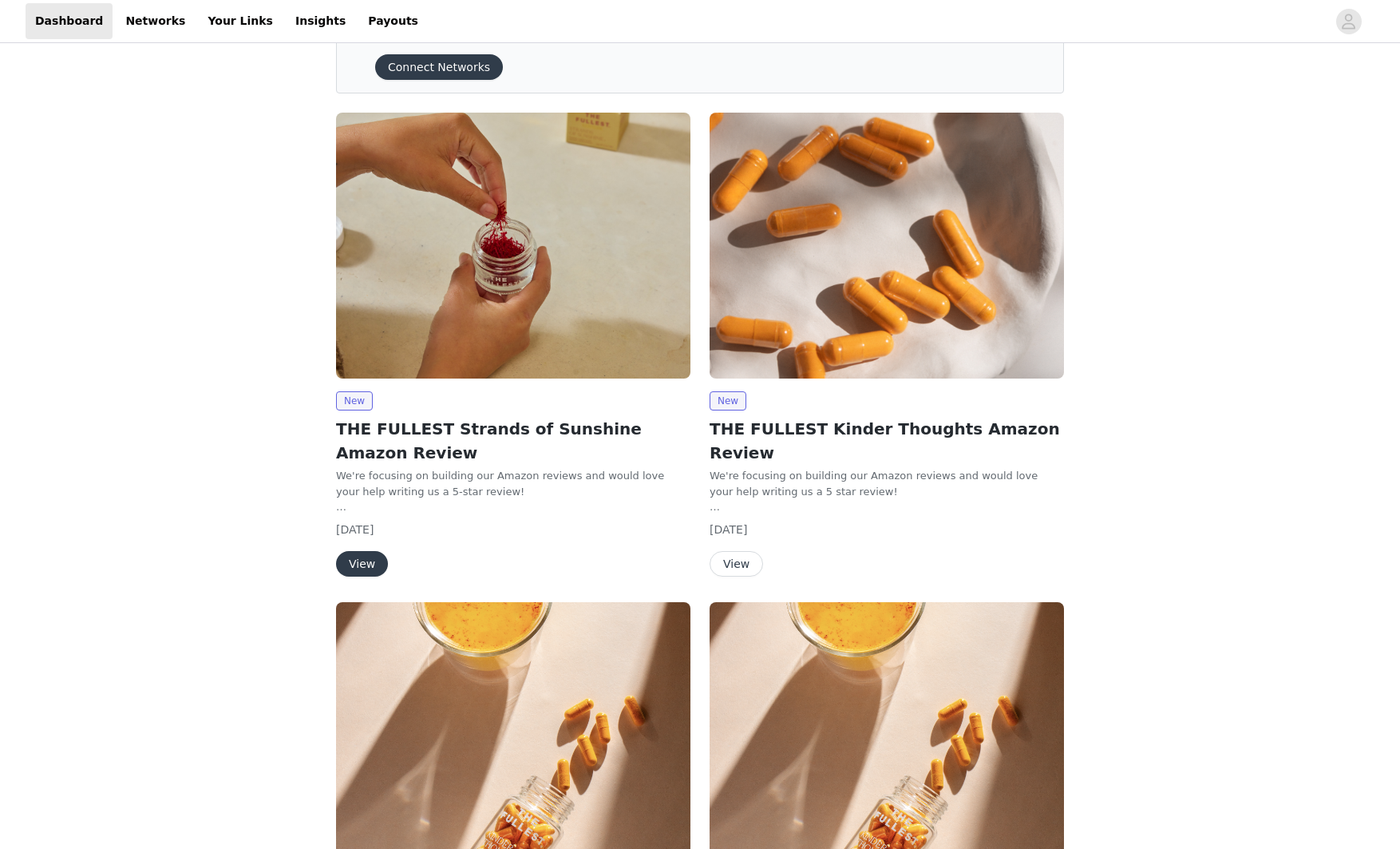
scroll to position [0, 0]
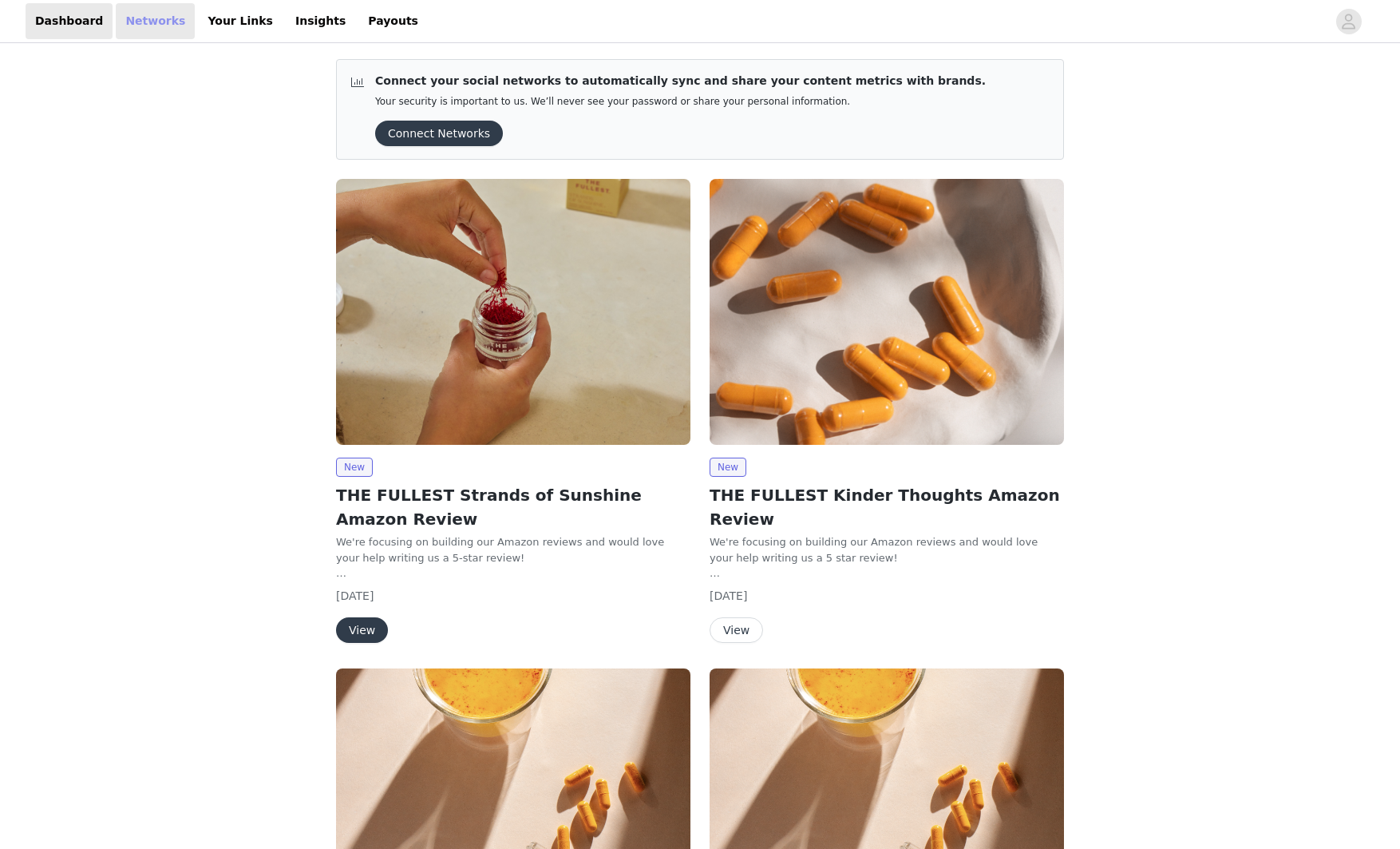
click at [144, 21] on link "Networks" at bounding box center [155, 21] width 79 height 36
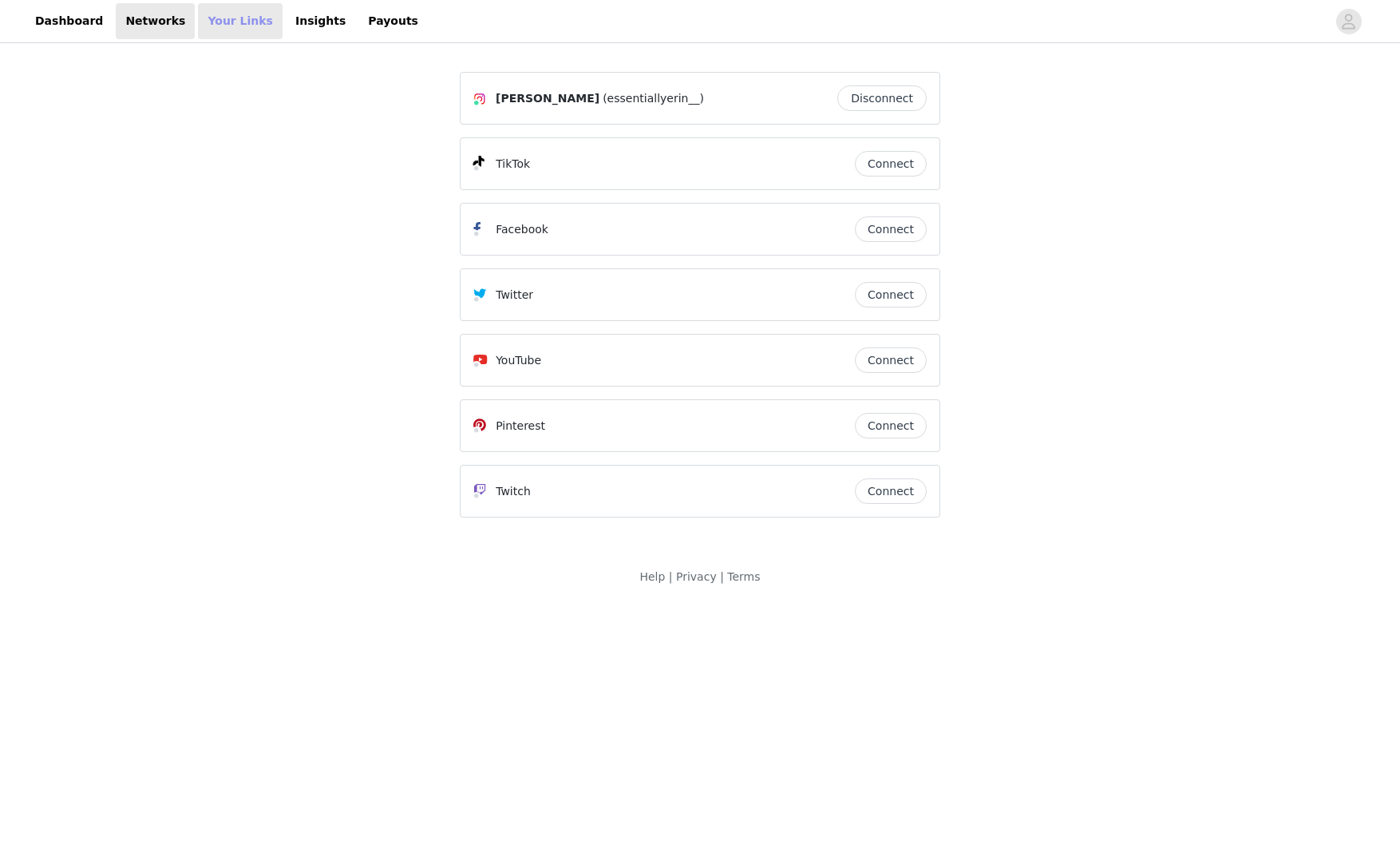
click at [213, 26] on link "Your Links" at bounding box center [240, 21] width 85 height 36
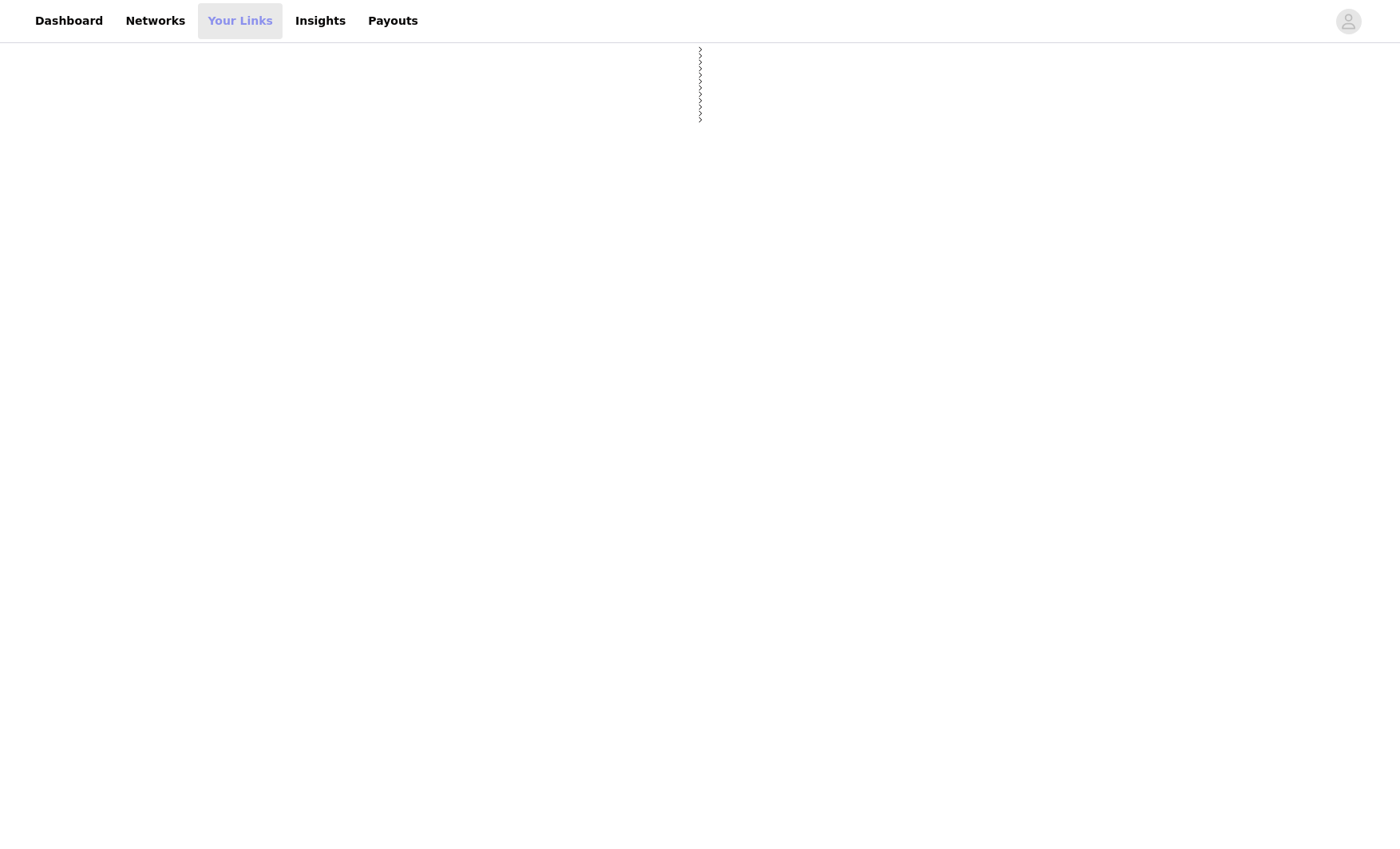
select select "12"
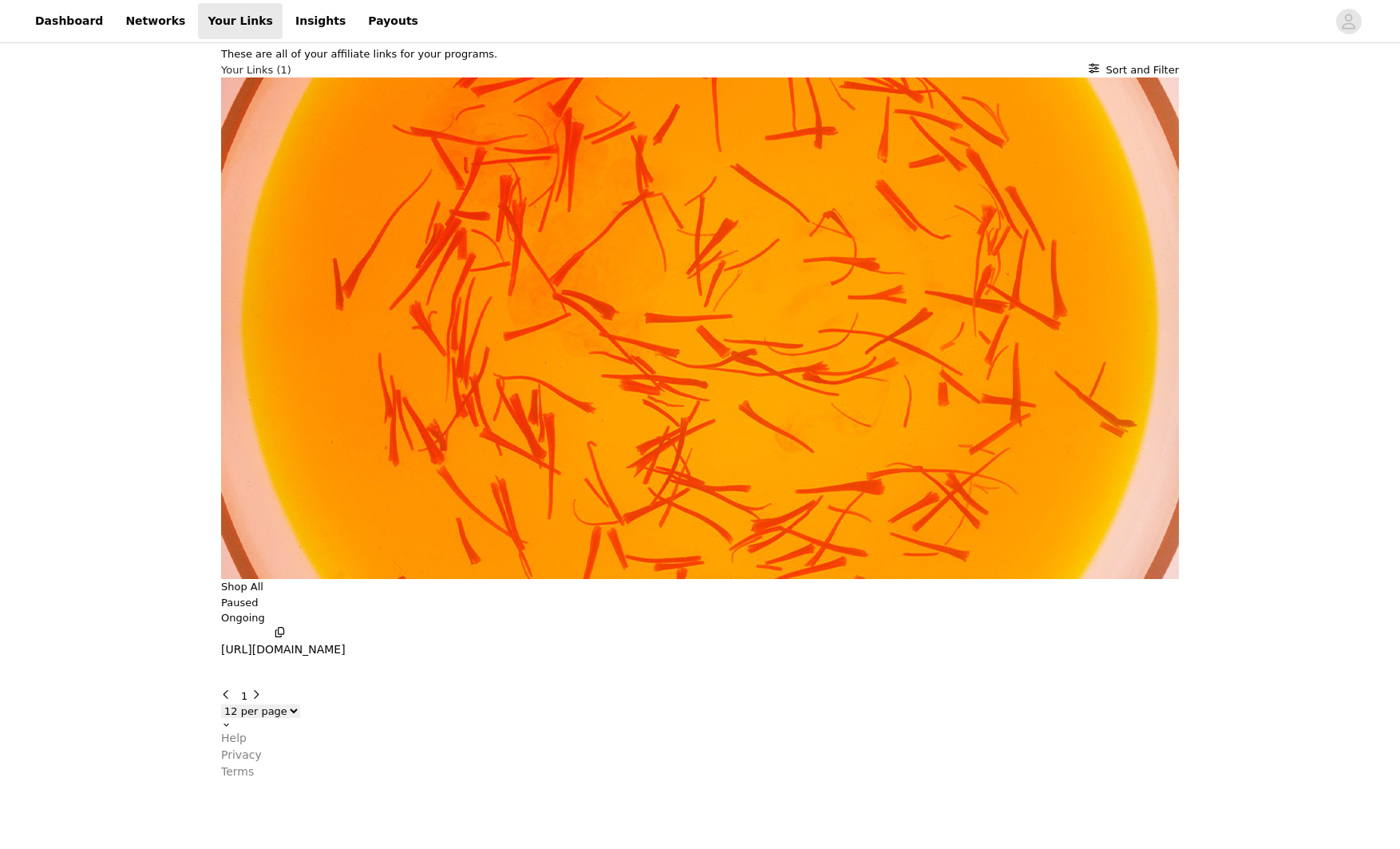
click at [777, 214] on div "Shop All Paused Ongoing https://shop.thefullest.com/8q2" at bounding box center [700, 370] width 958 height 585
click at [237, 676] on icon "button" at bounding box center [237, 676] width 0 height 0
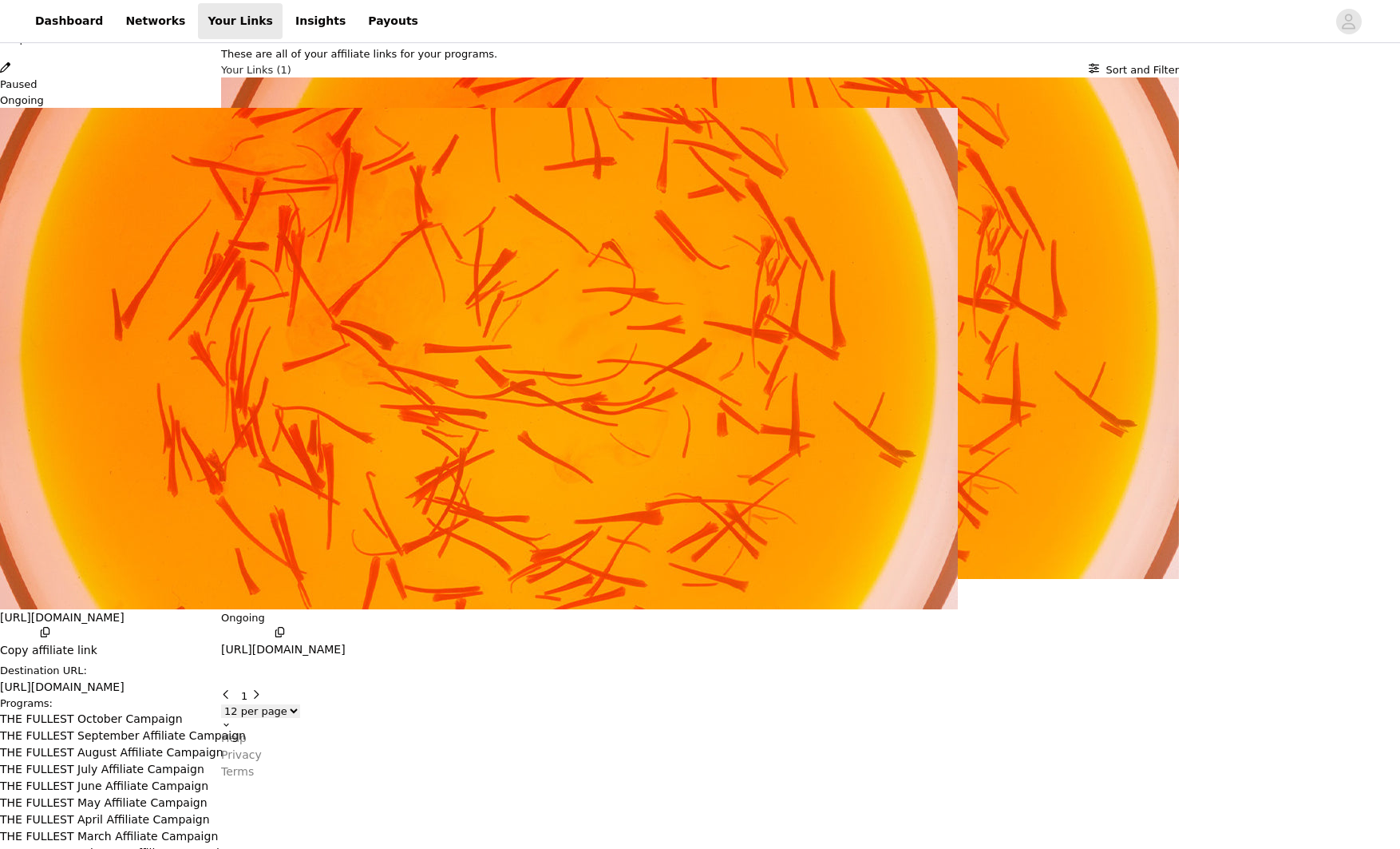
click at [647, 781] on div "Link Details Shop All Paused Ongoing https://shop.thefullest.com/8q2 Copy affil…" at bounding box center [700, 781] width 1400 height 0
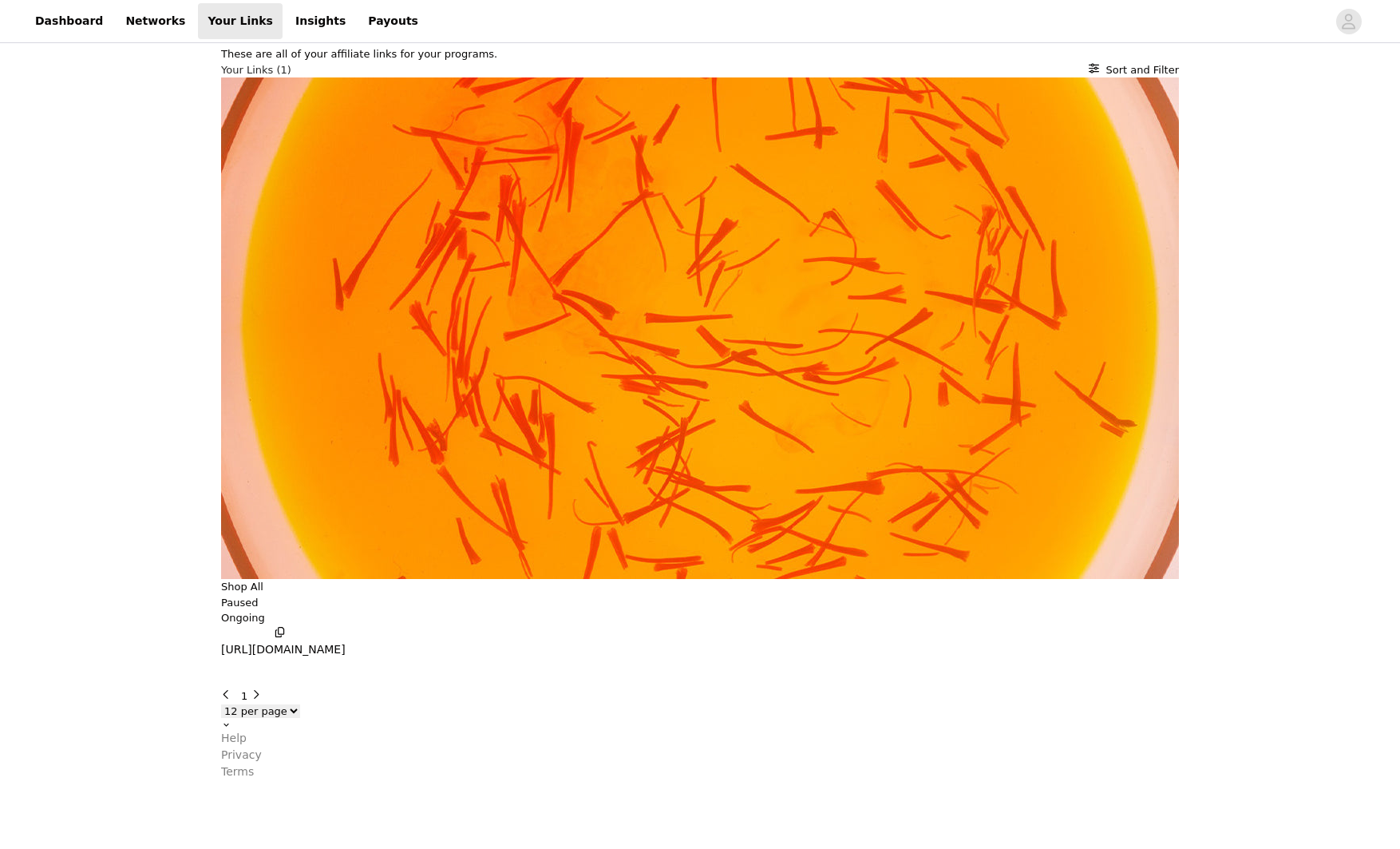
click at [257, 32] on div "Dashboard Networks Your Links Insights Payouts" at bounding box center [227, 21] width 402 height 36
click at [287, 24] on link "Insights" at bounding box center [321, 21] width 69 height 36
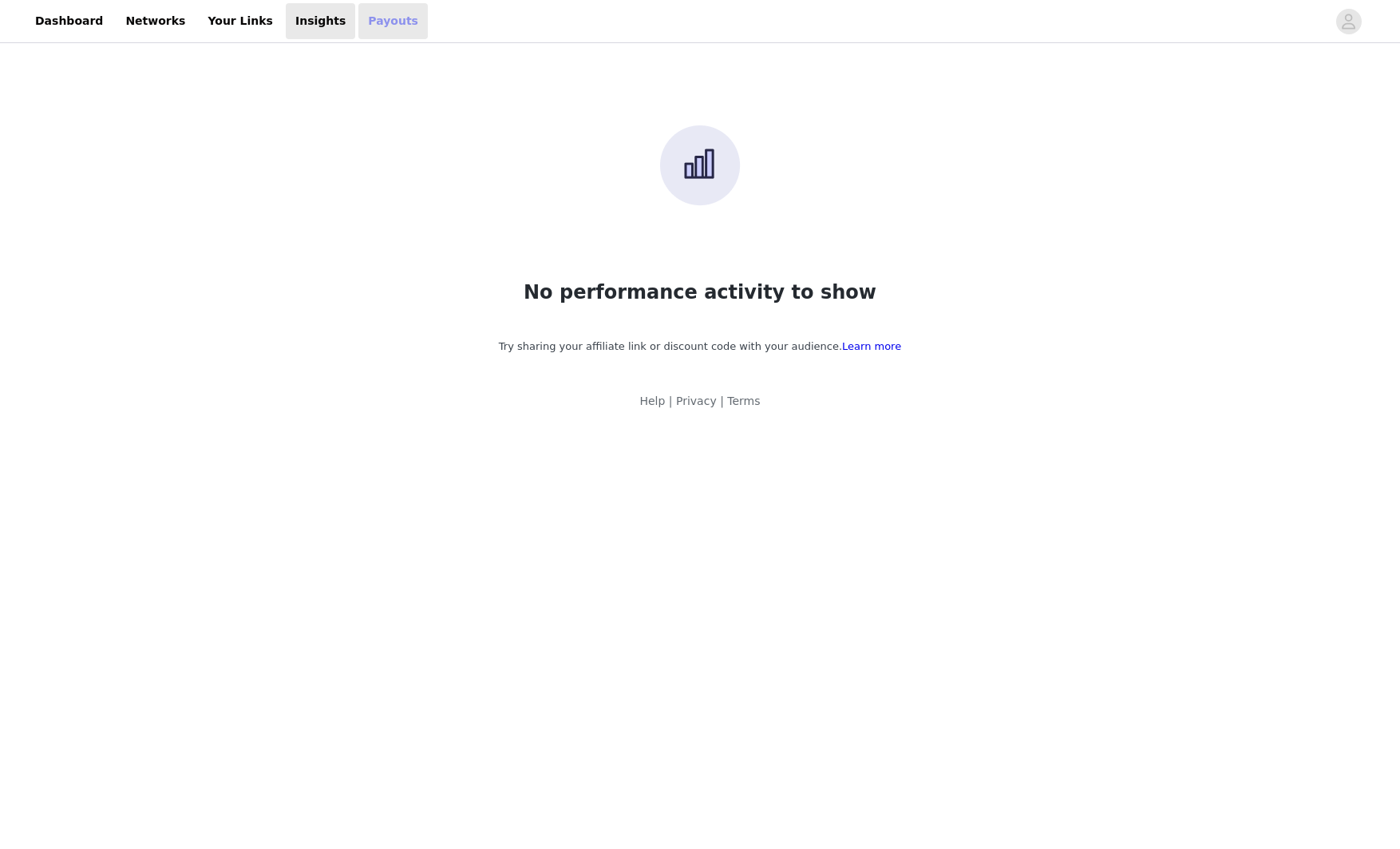
click at [358, 21] on link "Payouts" at bounding box center [393, 21] width 69 height 36
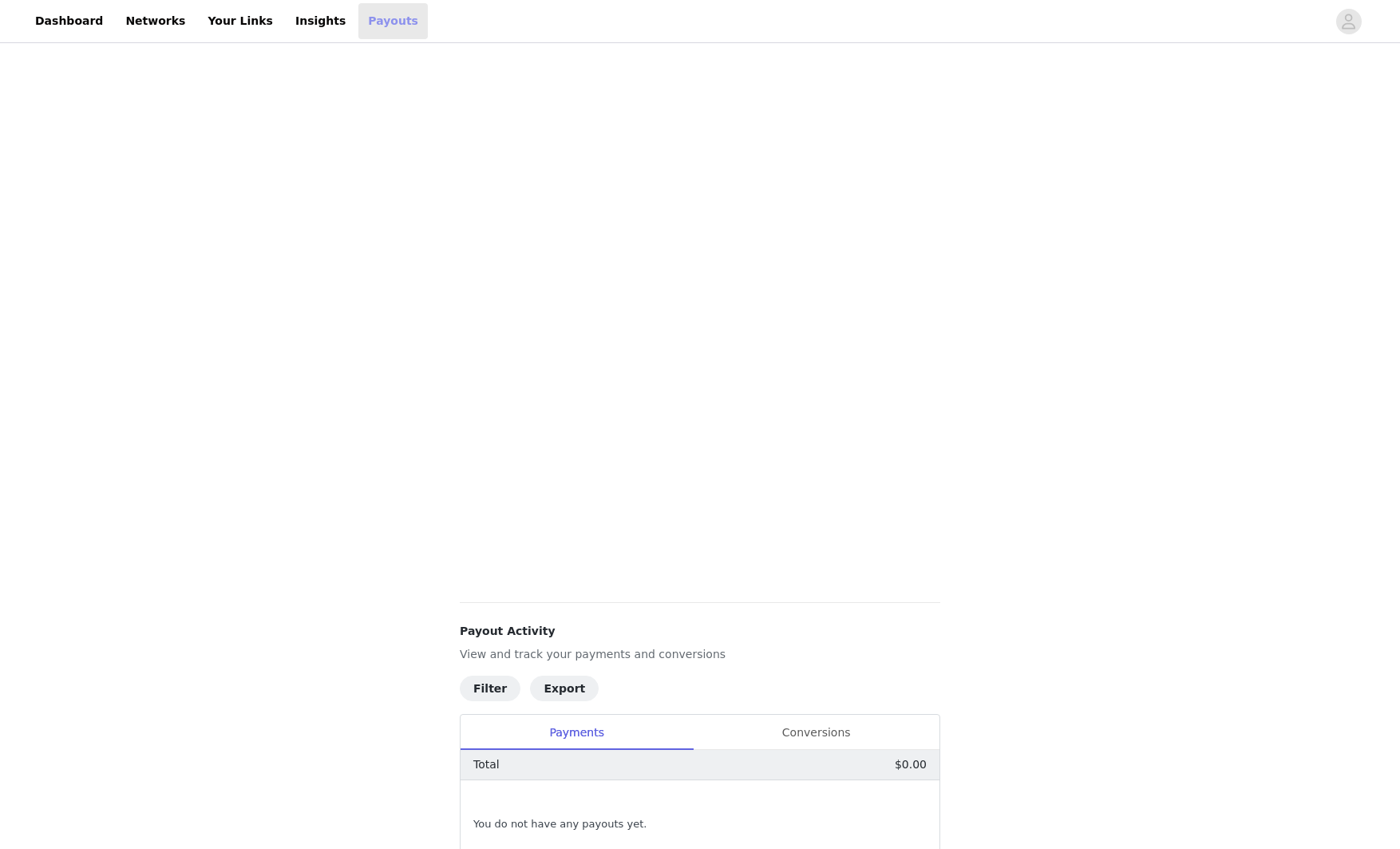
scroll to position [339, 0]
